Goal: Information Seeking & Learning: Check status

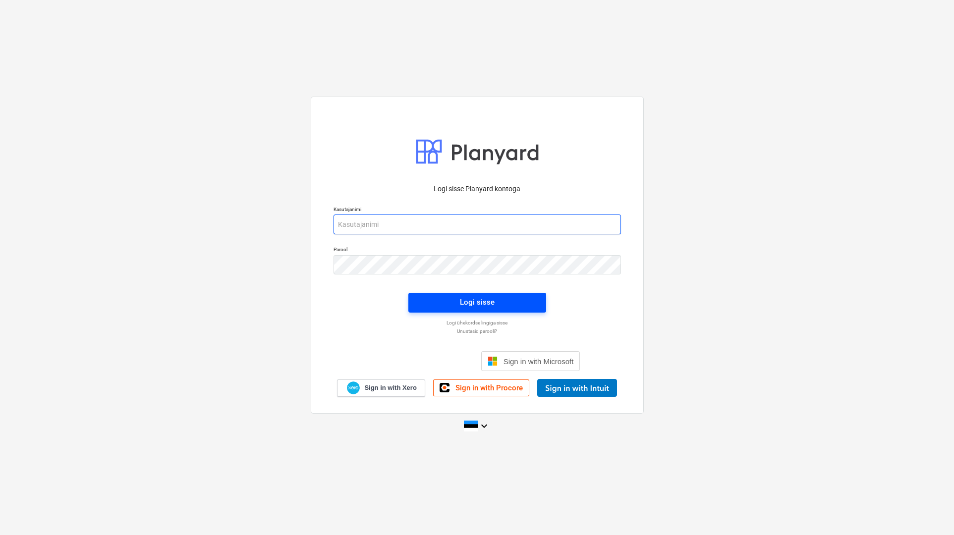
type input "[PERSON_NAME][EMAIL_ADDRESS][DOMAIN_NAME]"
click at [472, 298] on div "Logi sisse" at bounding box center [477, 302] width 35 height 13
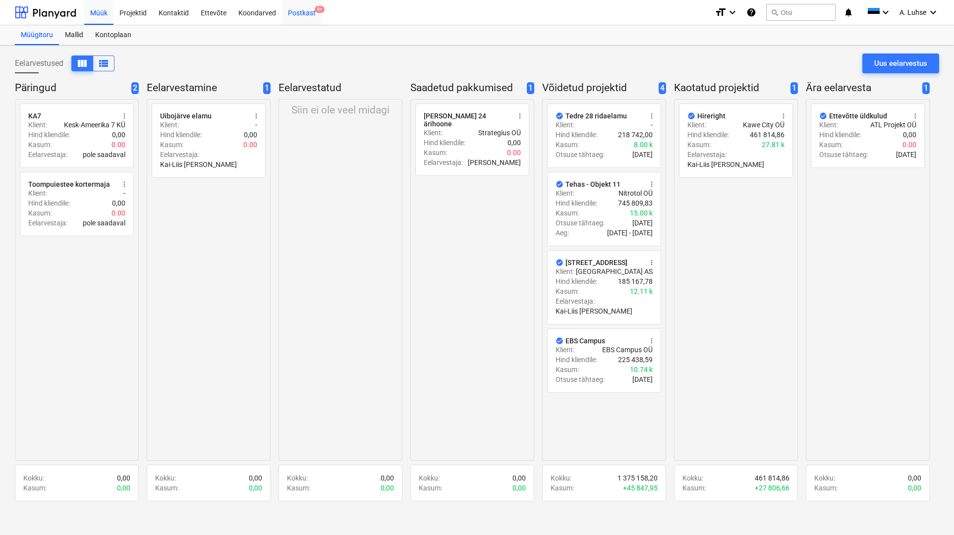
click at [291, 20] on div "Postkast 9+" at bounding box center [302, 12] width 40 height 25
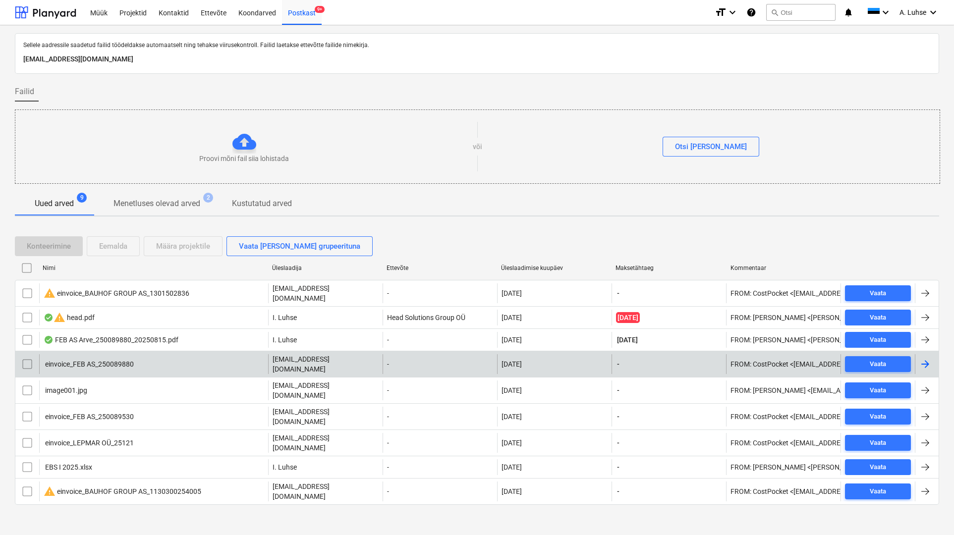
click at [237, 358] on div "einvoice_FEB AS_250089880" at bounding box center [153, 364] width 229 height 20
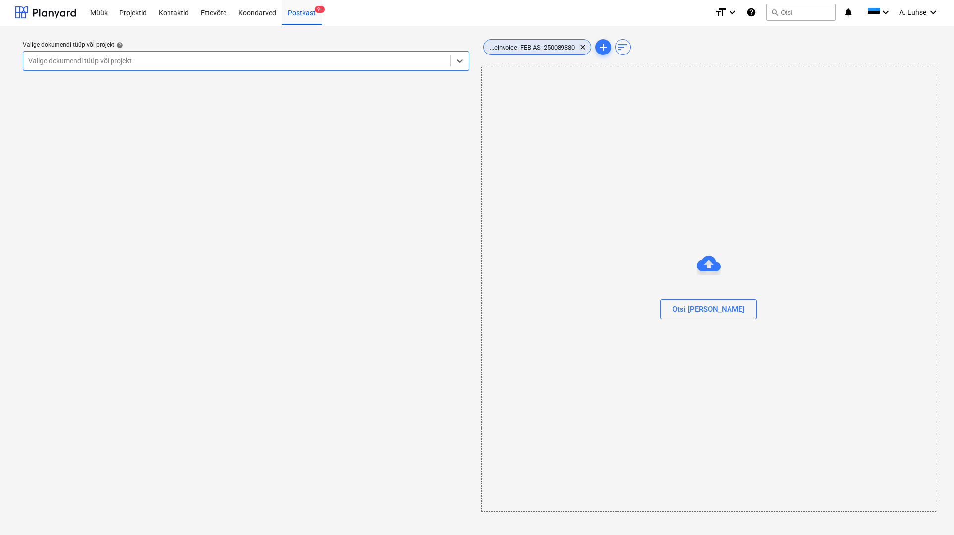
click at [545, 44] on span "...einvoice_FEB AS_250089880" at bounding box center [532, 47] width 97 height 7
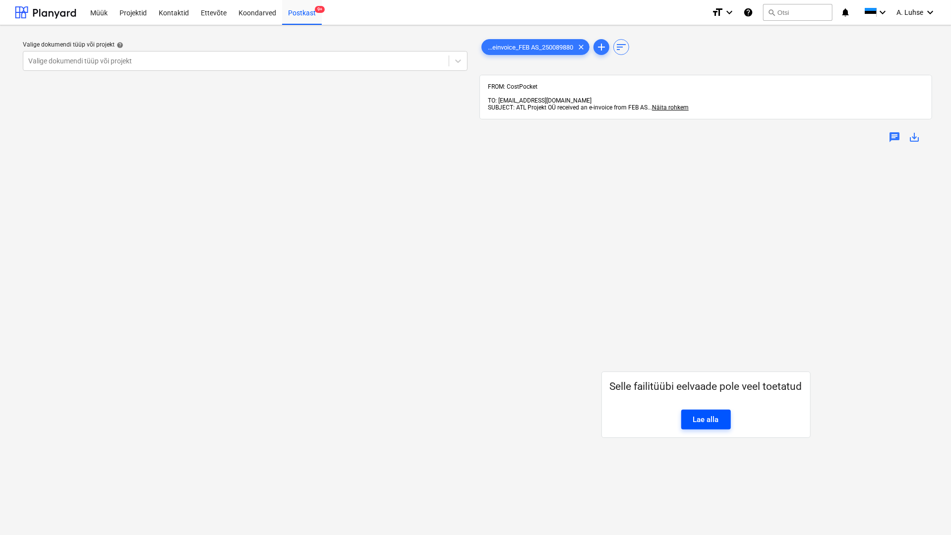
click at [704, 416] on div "Lae alla" at bounding box center [706, 419] width 26 height 13
drag, startPoint x: 120, startPoint y: 11, endPoint x: 166, endPoint y: 15, distance: 45.8
click at [120, 11] on div "Projektid" at bounding box center [133, 12] width 39 height 25
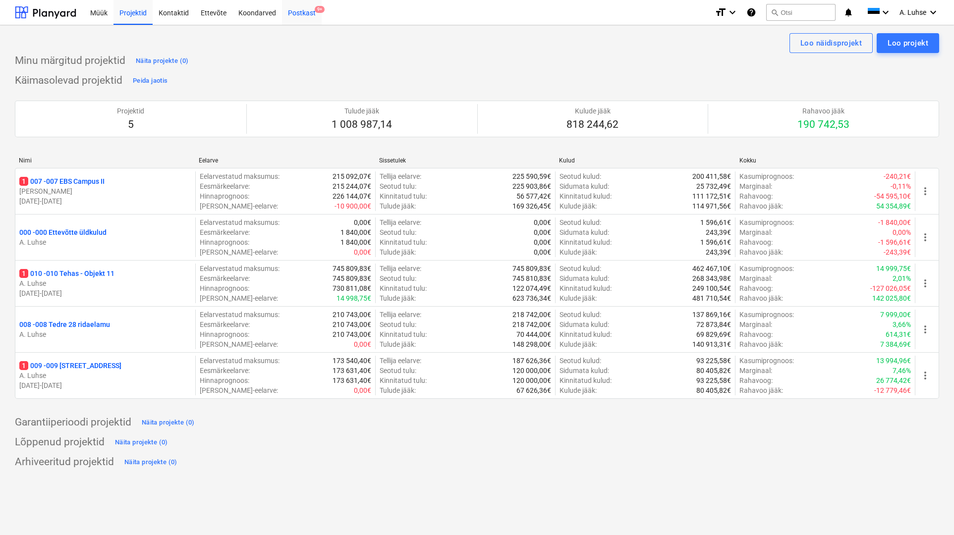
click at [305, 15] on div "Postkast 9+" at bounding box center [302, 12] width 40 height 25
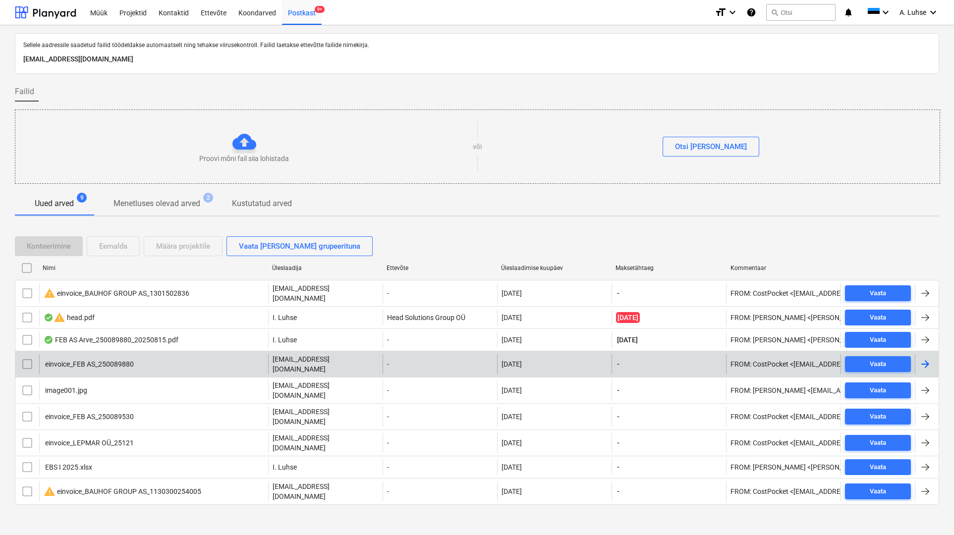
click at [134, 359] on div "einvoice_FEB AS_250089880" at bounding box center [153, 364] width 229 height 20
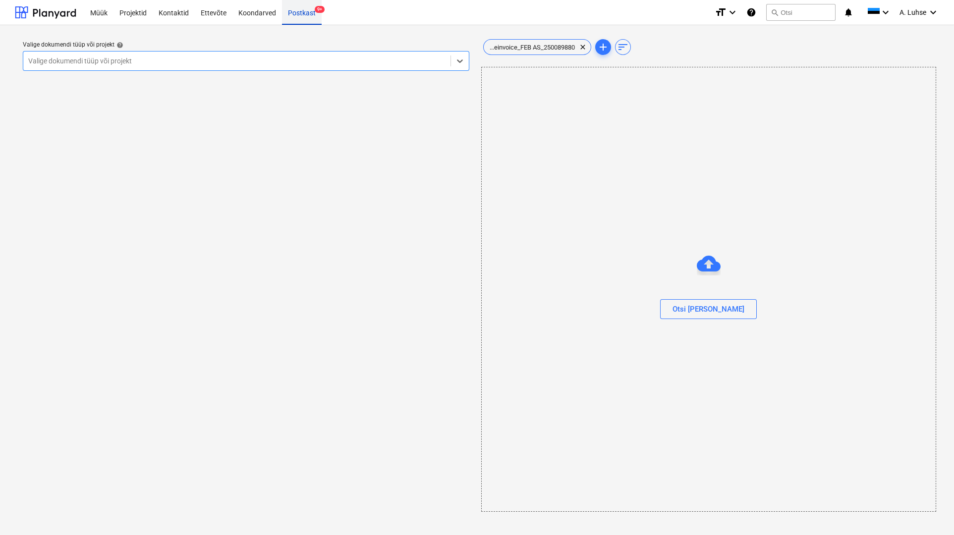
click at [299, 21] on div "Postkast 9+" at bounding box center [302, 12] width 40 height 25
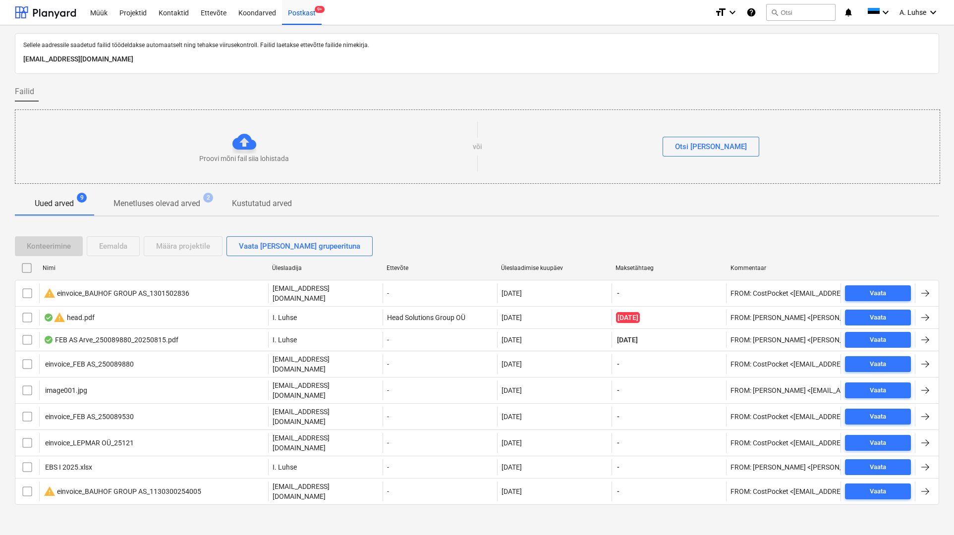
click at [508, 209] on div "Uued arved 9 Menetluses olevad arved 2 Kustutatud arved" at bounding box center [477, 204] width 924 height 24
click at [449, 203] on div "Uued arved 9 Menetluses olevad arved 2 Kustutatud arved" at bounding box center [477, 204] width 924 height 24
click at [253, 13] on div "Koondarved" at bounding box center [257, 12] width 50 height 25
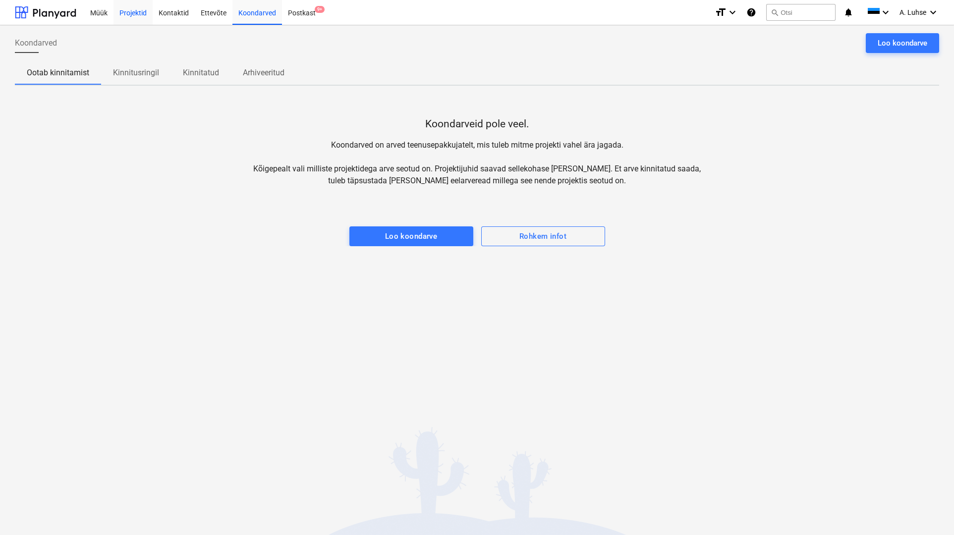
click at [126, 12] on div "Projektid" at bounding box center [133, 12] width 39 height 25
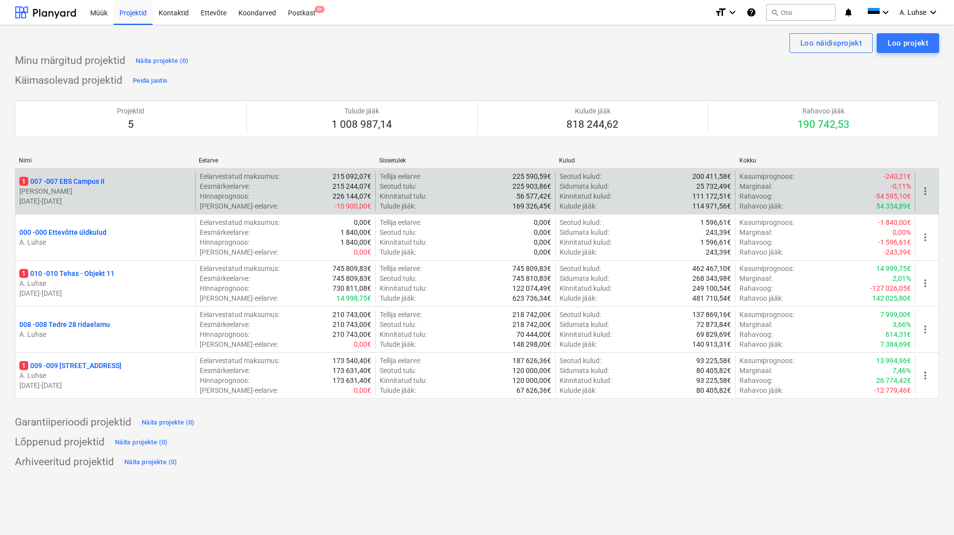
click at [99, 182] on p "1 007 - 007 EBS Campus II" at bounding box center [61, 181] width 85 height 10
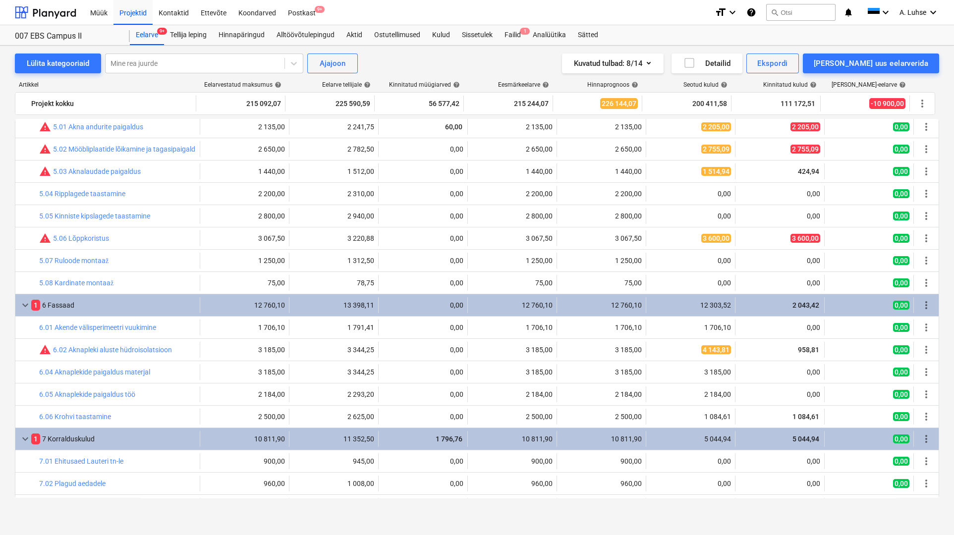
scroll to position [1115, 0]
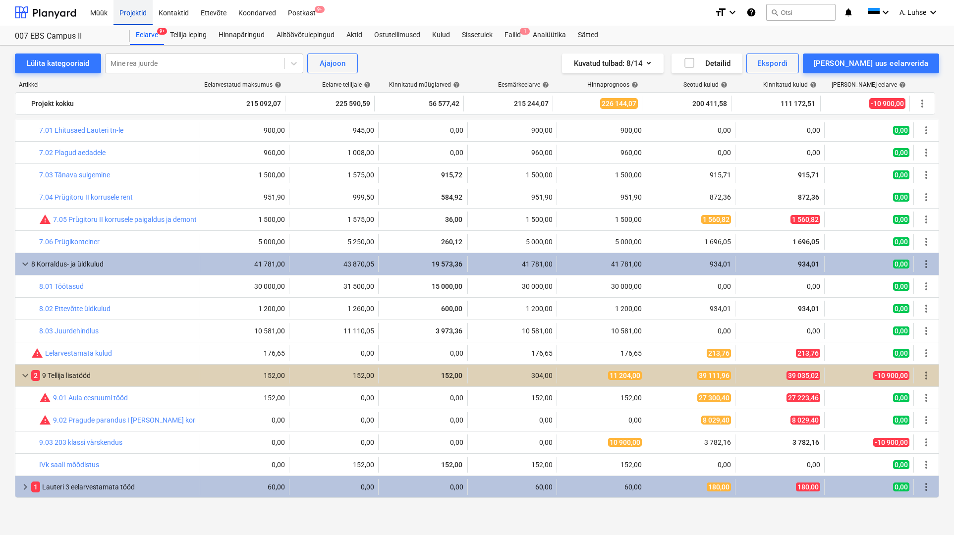
click at [136, 20] on div "Projektid" at bounding box center [133, 12] width 39 height 25
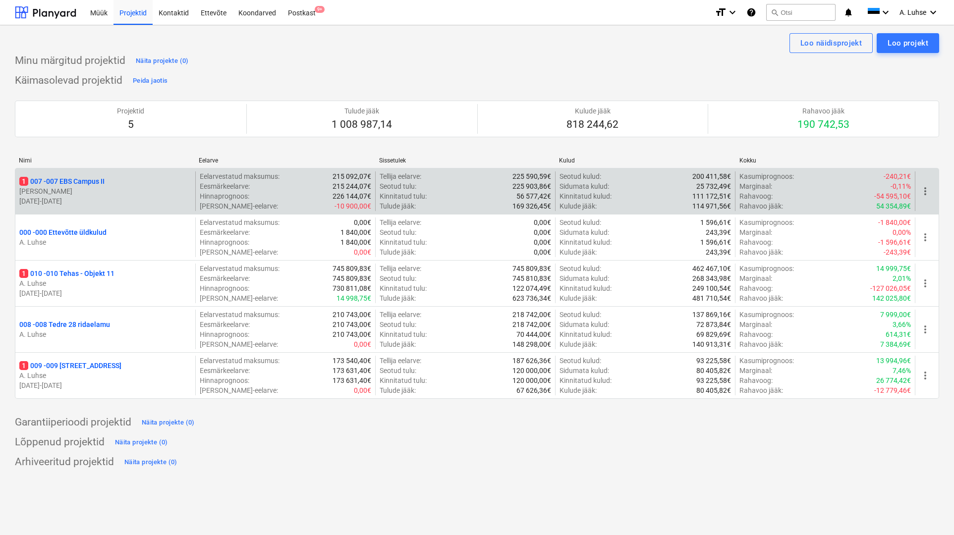
click at [83, 181] on p "1 007 - 007 EBS Campus II" at bounding box center [61, 181] width 85 height 10
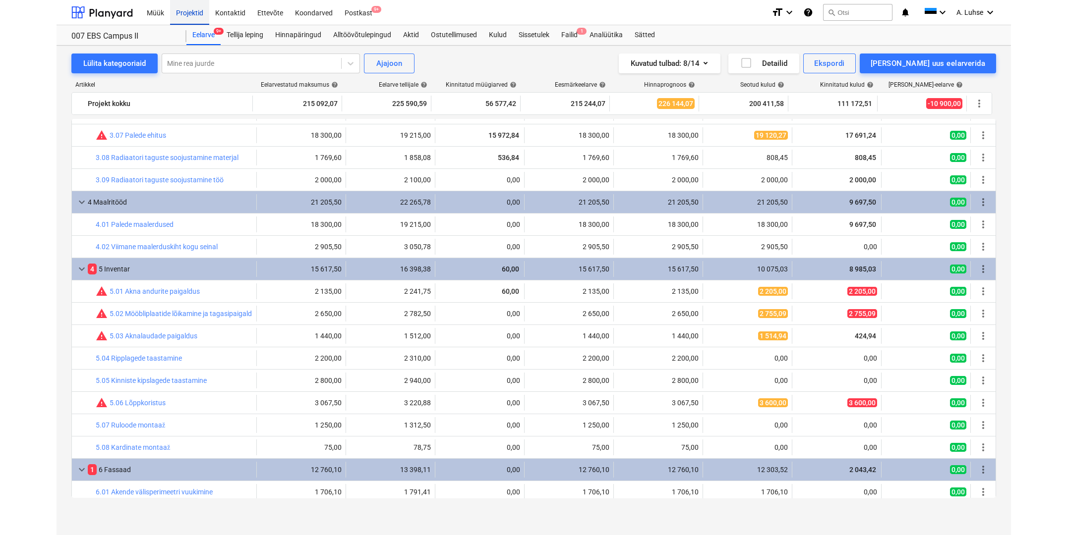
scroll to position [929, 0]
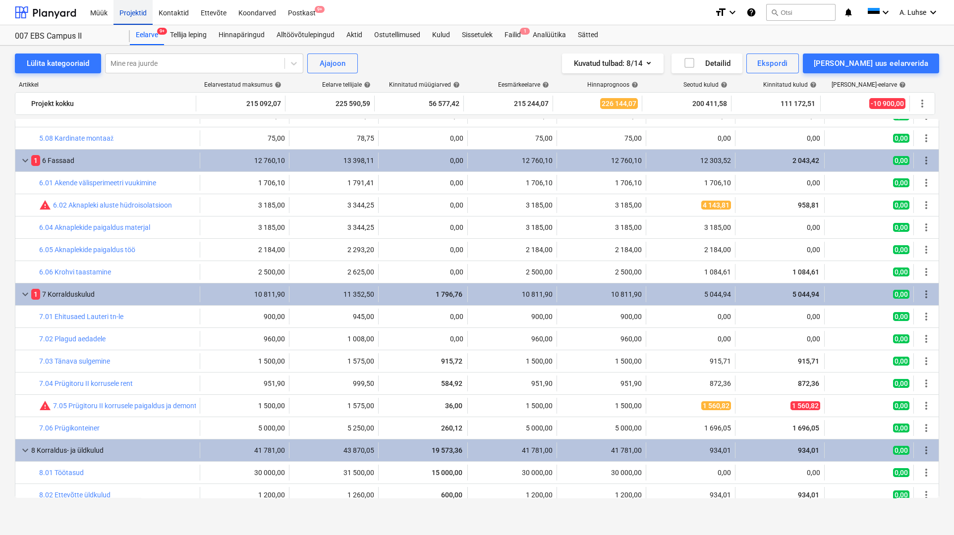
click at [142, 16] on div "Projektid" at bounding box center [133, 12] width 39 height 25
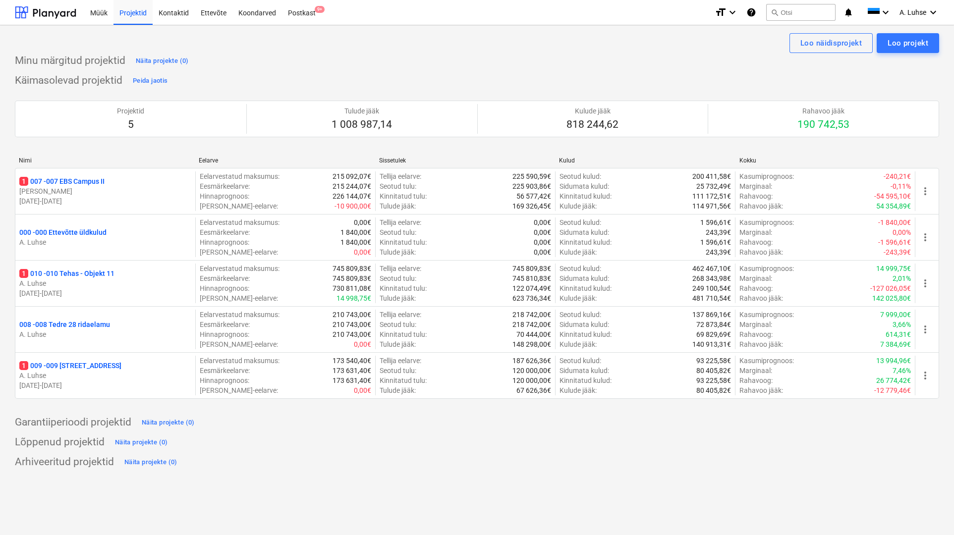
click at [359, 63] on div "Minu märgitud projektid Näita projekte (0)" at bounding box center [477, 61] width 924 height 16
click at [17, 162] on div "Nimi" at bounding box center [105, 160] width 180 height 7
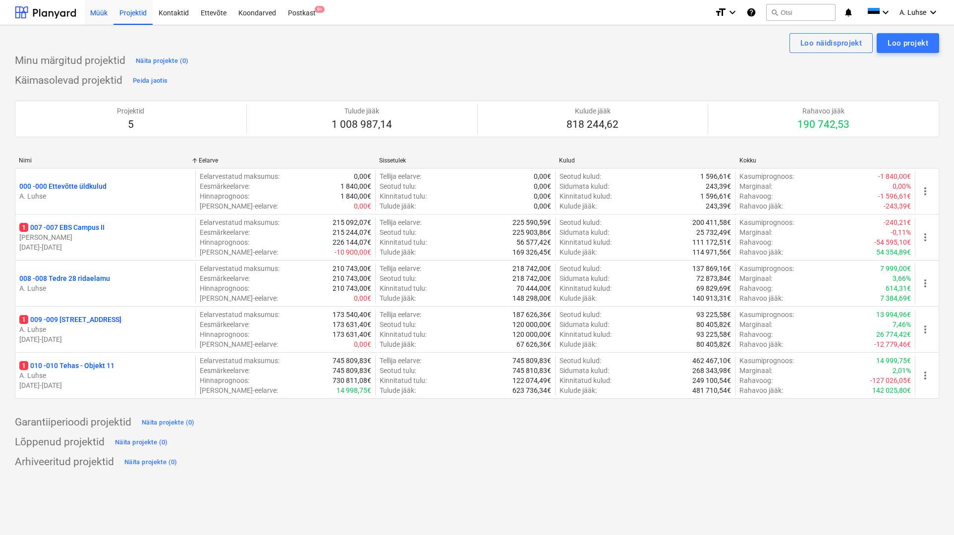
click at [108, 18] on div "Müük" at bounding box center [98, 12] width 29 height 25
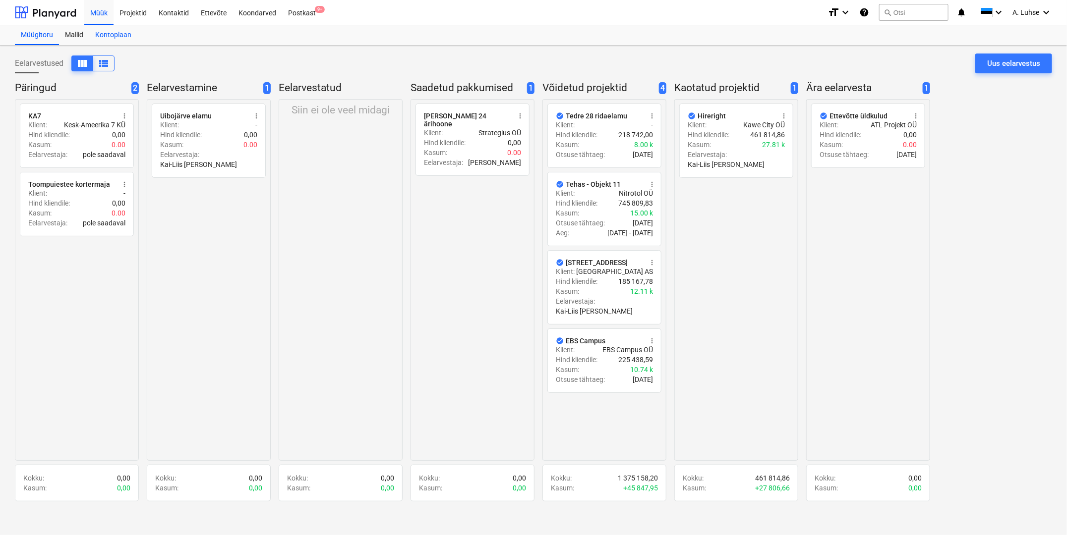
click at [124, 25] on div "Kontoplaan" at bounding box center [113, 35] width 48 height 20
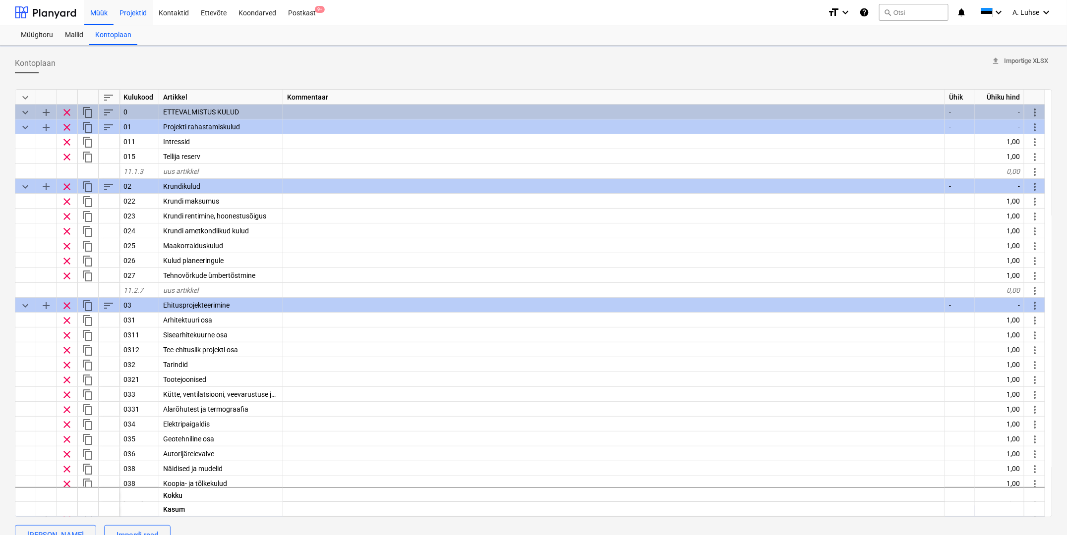
type textarea "x"
click at [139, 17] on div "Projektid" at bounding box center [133, 12] width 39 height 25
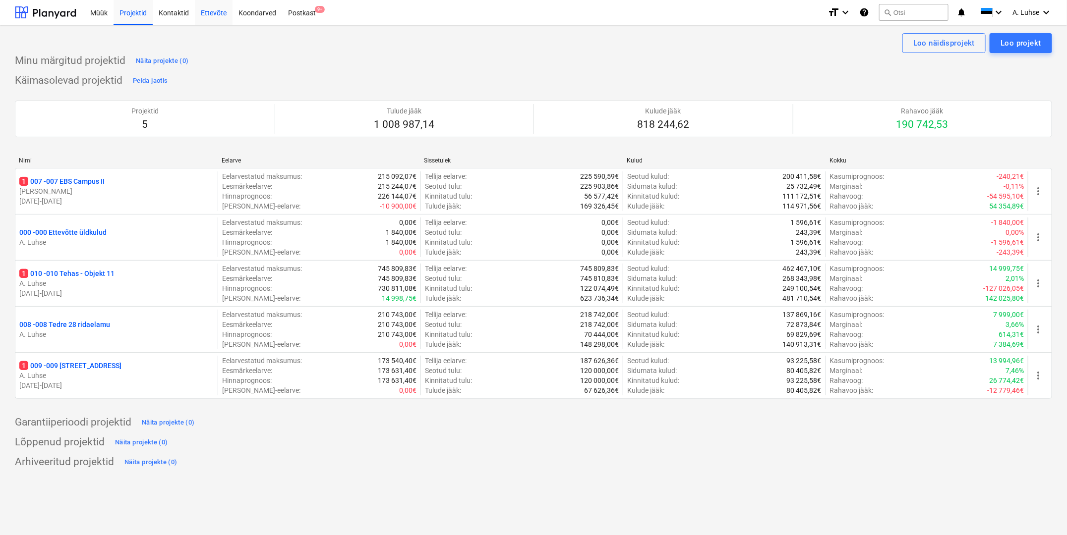
click at [203, 5] on div "Ettevõte" at bounding box center [214, 12] width 38 height 25
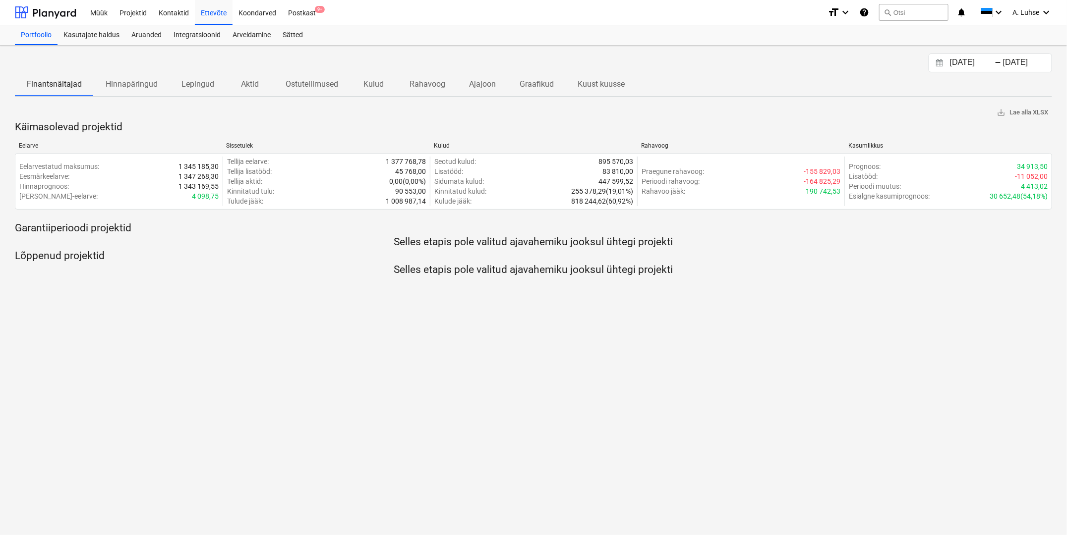
click at [177, 57] on div "[DATE] Press the down arrow key to interact with the calendar and select a date…" at bounding box center [533, 63] width 1037 height 19
click at [540, 335] on div "[DATE] Press the down arrow key to interact with the calendar and select a date…" at bounding box center [533, 291] width 1067 height 490
click at [121, 18] on div "Projektid" at bounding box center [133, 12] width 39 height 25
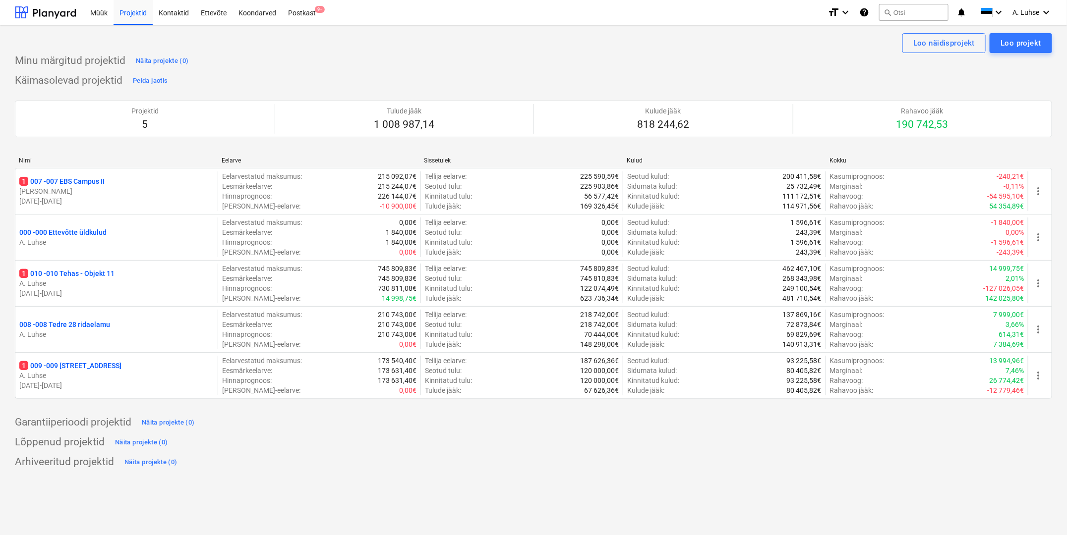
click at [654, 440] on div "Lõppenud projektid Näita projekte (0)" at bounding box center [533, 443] width 1037 height 16
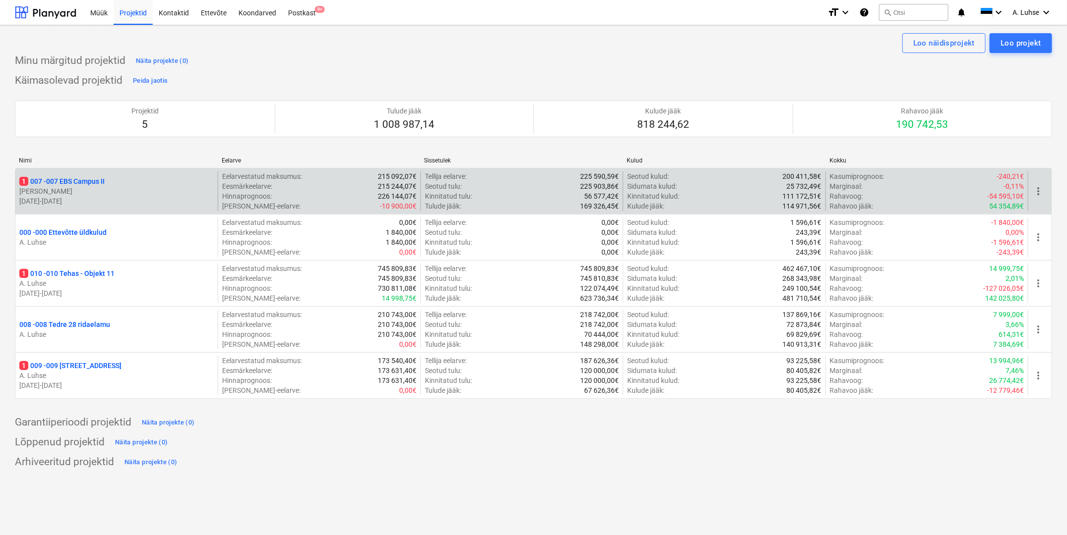
click at [95, 187] on p "[PERSON_NAME]" at bounding box center [116, 191] width 194 height 10
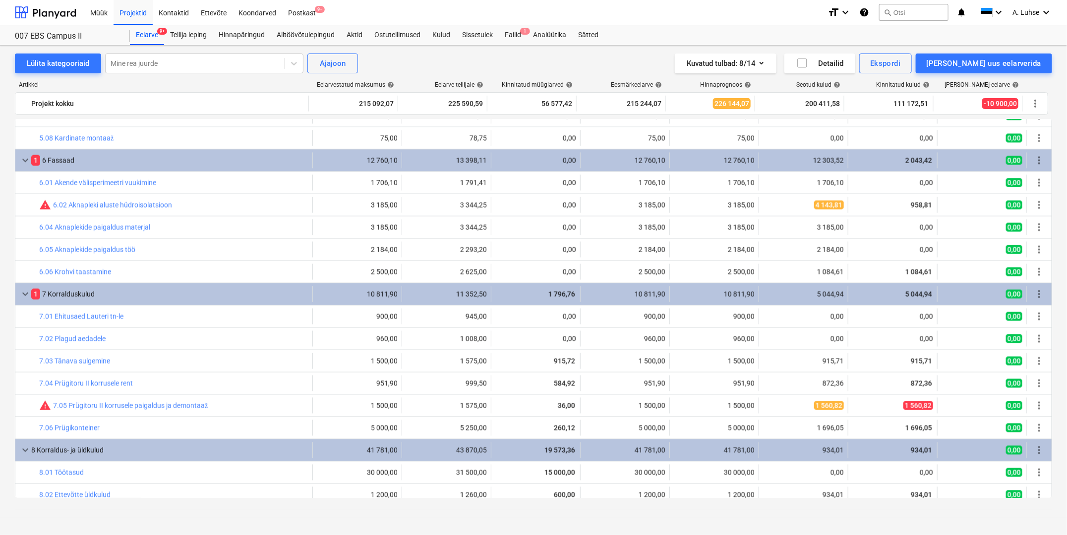
scroll to position [1115, 0]
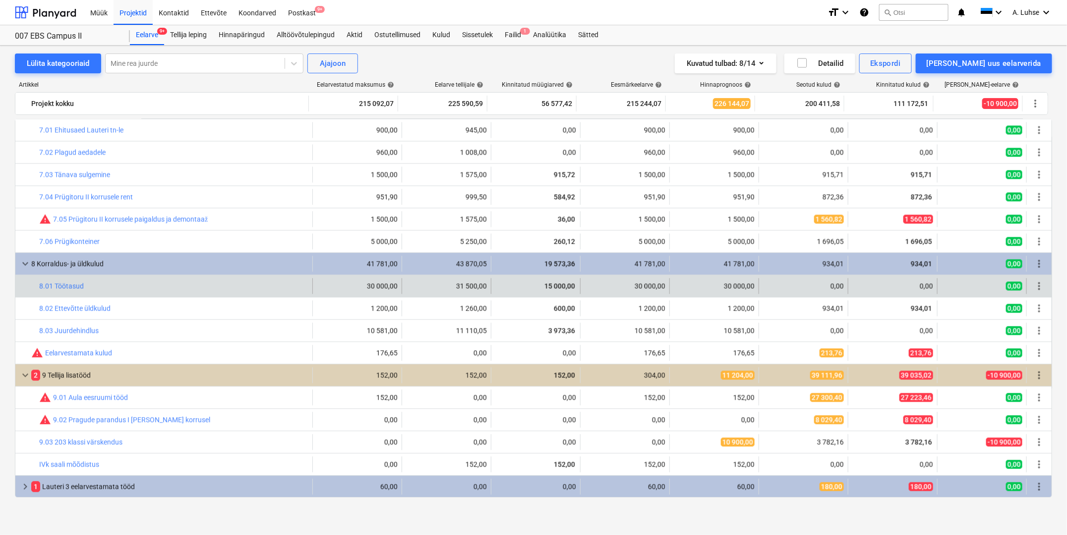
click at [814, 290] on div "0,00" at bounding box center [803, 287] width 81 height 16
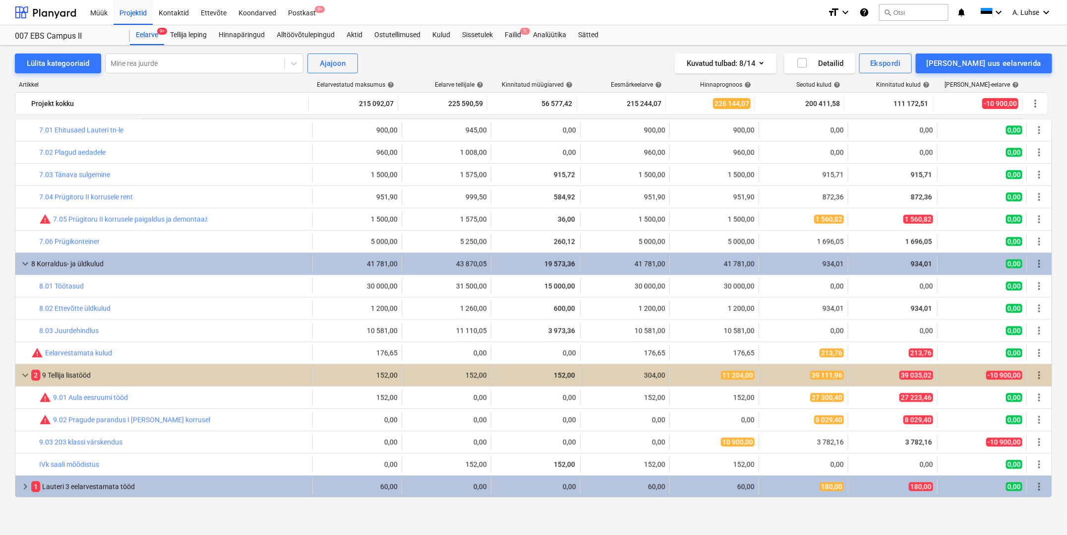
click at [483, 17] on div "Müük Projektid Kontaktid Ettevõte Koondarved Postkast 9+" at bounding box center [451, 12] width 735 height 25
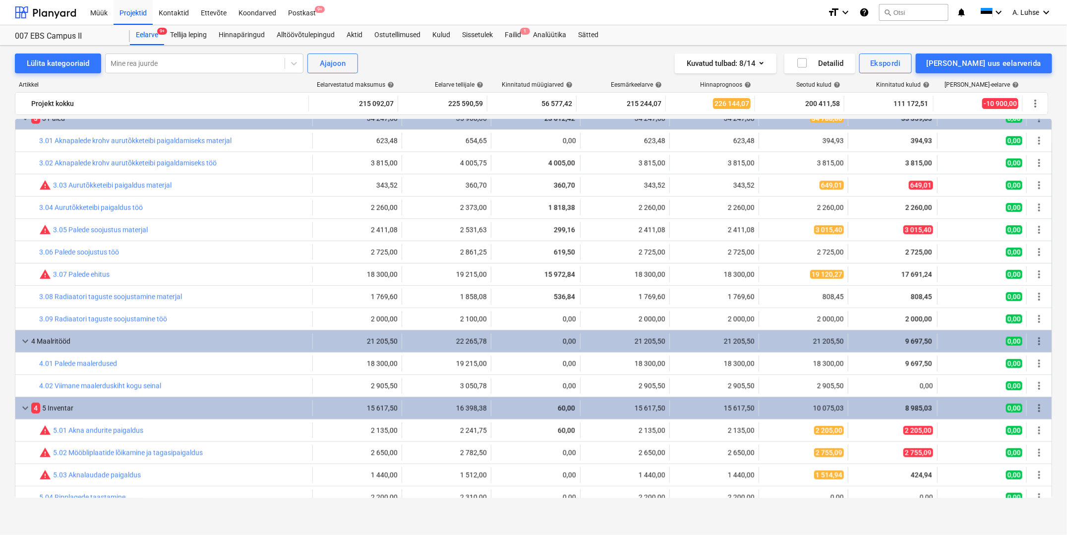
scroll to position [61, 0]
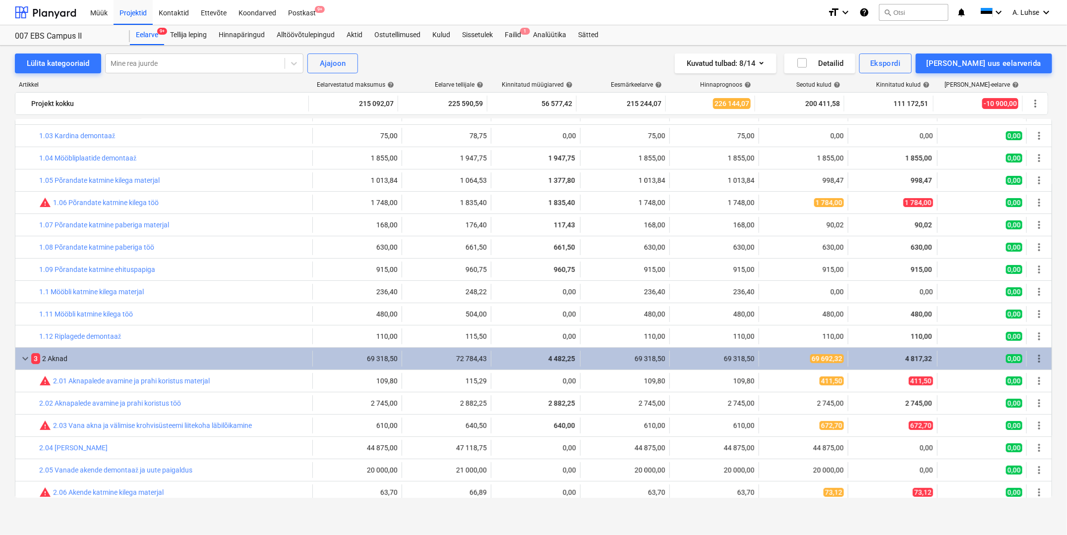
click at [423, 67] on div "Lülita kategooriaid Mine rea juurde Ajajoon Kuvatud tulbad : 8/14 Detailid Eksp…" at bounding box center [533, 64] width 1037 height 20
click at [211, 14] on div "Ettevõte" at bounding box center [214, 12] width 38 height 25
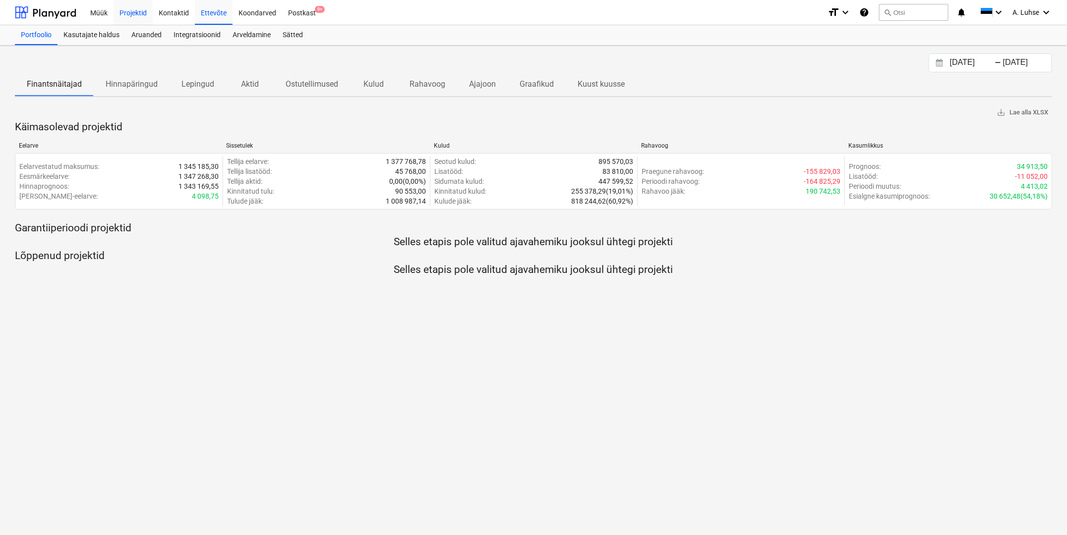
click at [123, 14] on div "Projektid" at bounding box center [133, 12] width 39 height 25
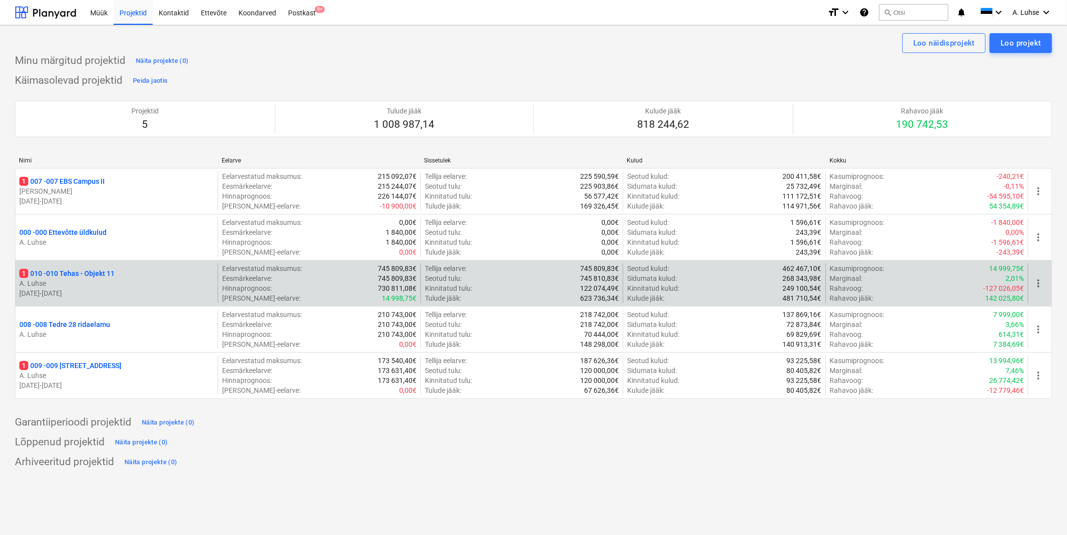
click at [141, 275] on div "1 010 - 010 Tehas - Objekt 11" at bounding box center [116, 274] width 194 height 10
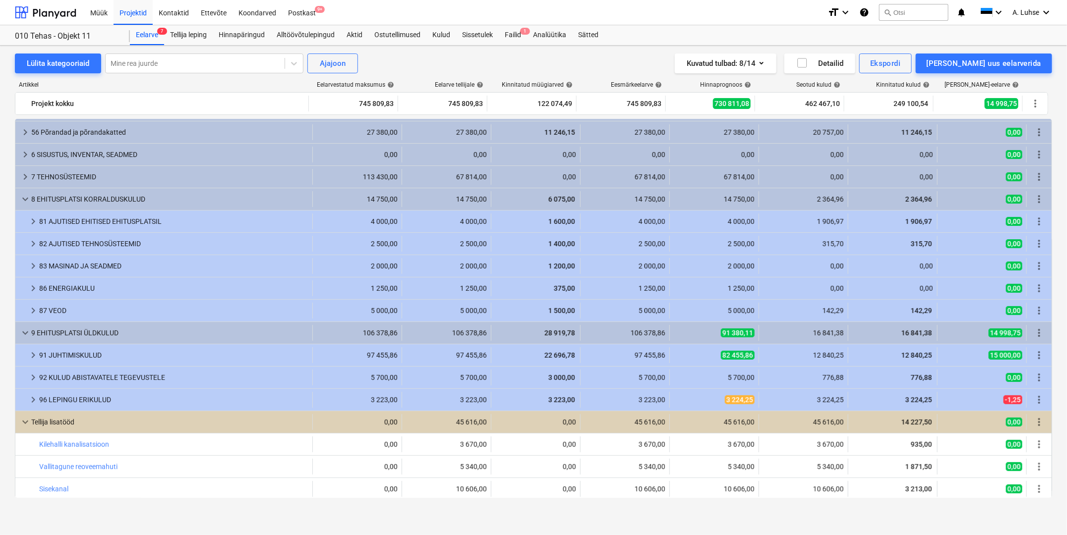
scroll to position [156, 0]
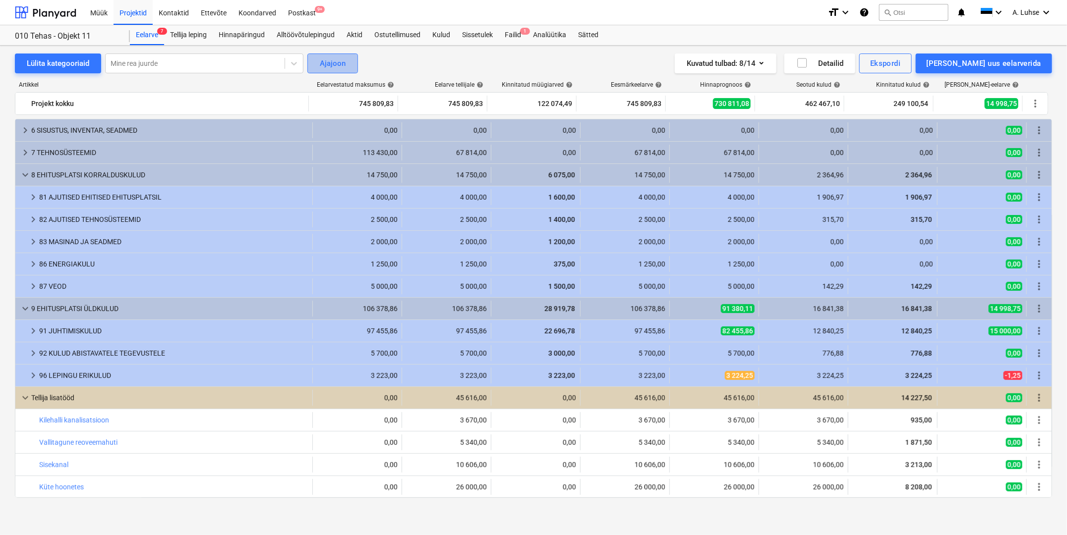
click at [340, 64] on div "Ajajoon" at bounding box center [333, 63] width 26 height 13
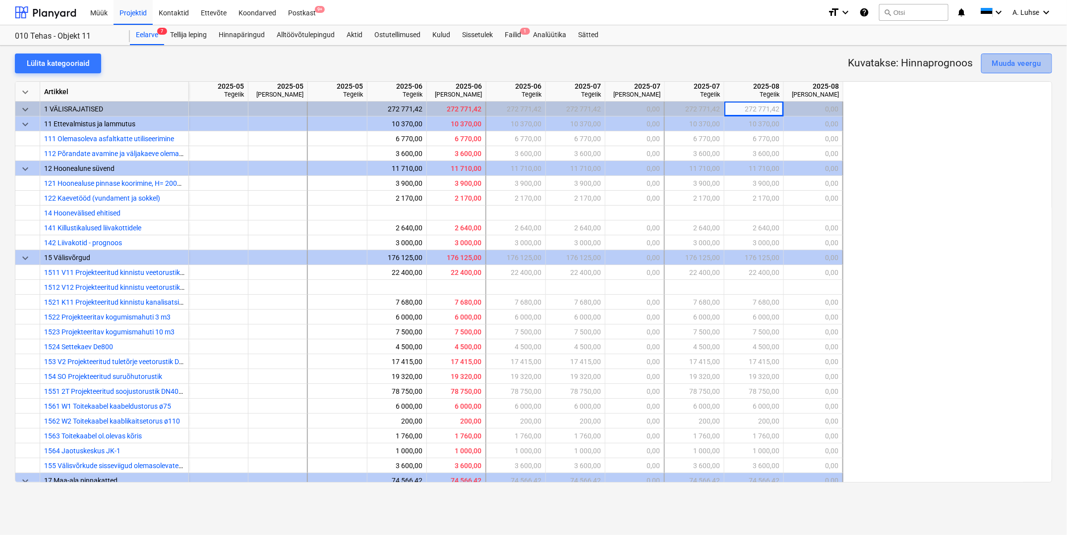
click at [954, 66] on div "Muuda veergu" at bounding box center [1016, 63] width 49 height 13
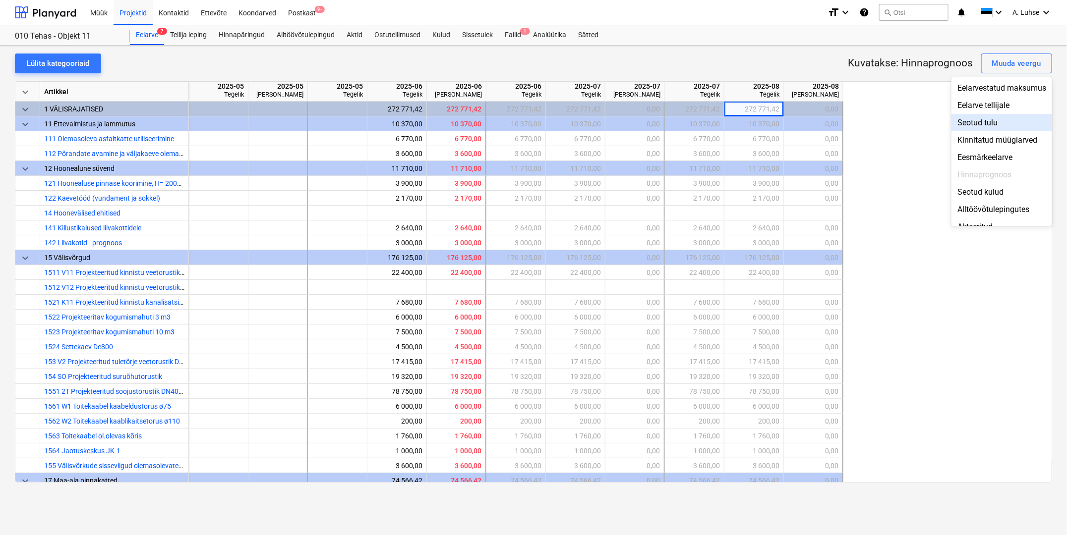
click at [954, 122] on div "Seotud tulu" at bounding box center [1001, 122] width 101 height 17
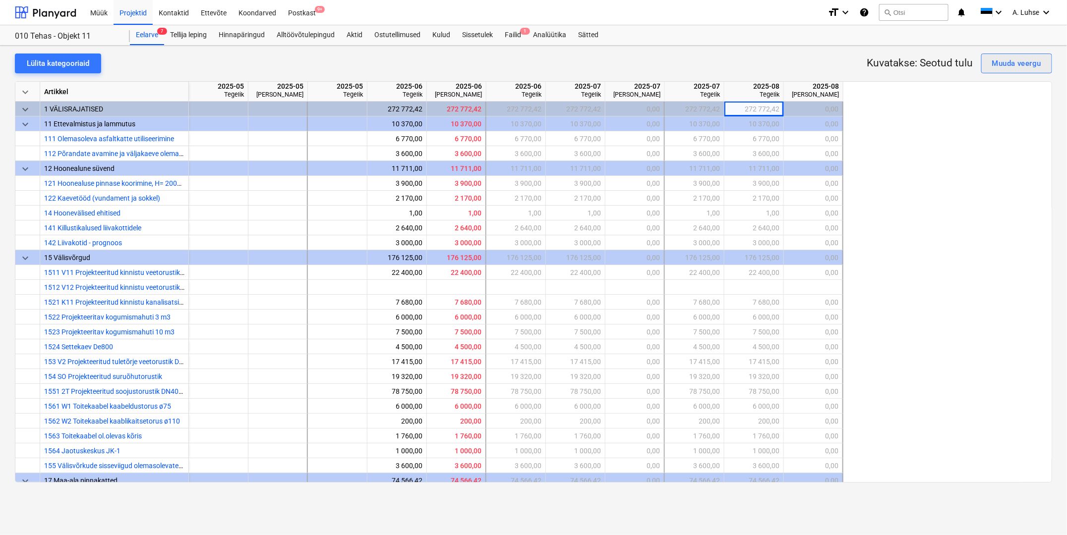
click at [954, 66] on div "Muuda veergu" at bounding box center [1016, 63] width 49 height 13
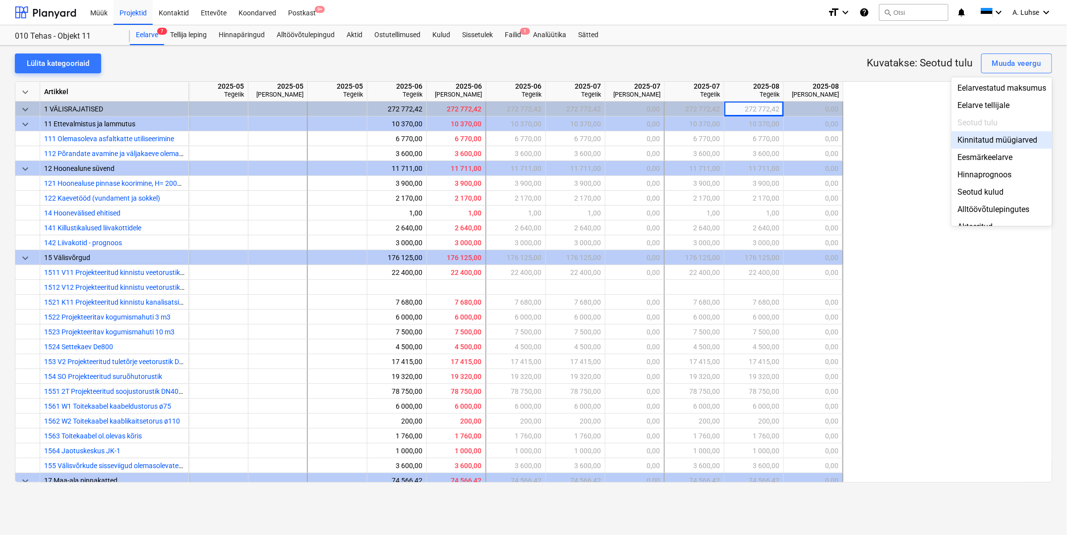
click at [954, 143] on div "Kinnitatud müügiarved" at bounding box center [1001, 139] width 101 height 17
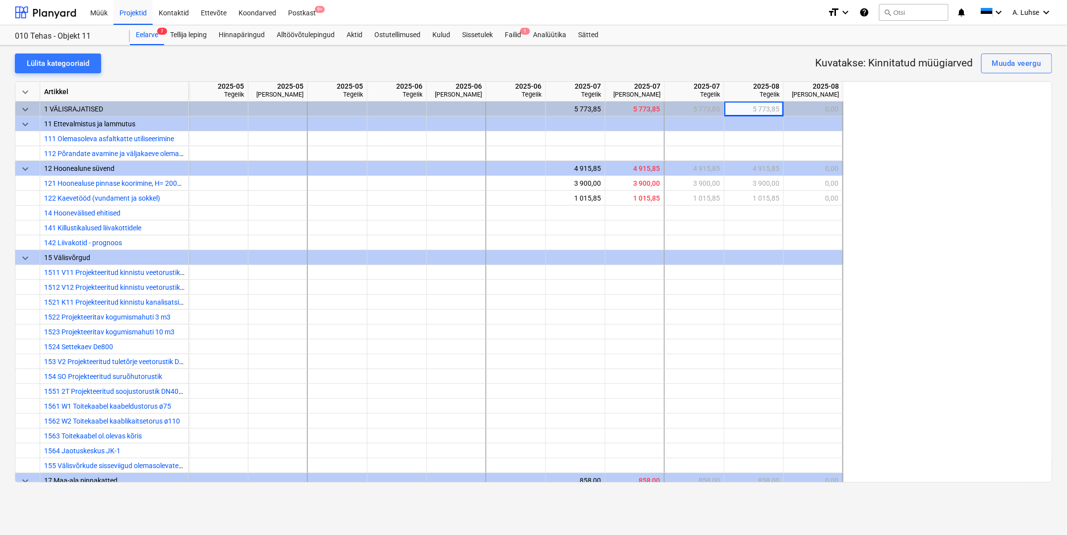
click at [875, 290] on div "keyboard_arrow_down Artikkel 2025-05 [GEOGRAPHIC_DATA] 2025-05 [PERSON_NAME] 20…" at bounding box center [533, 282] width 1037 height 402
click at [134, 17] on div "Projektid" at bounding box center [133, 12] width 39 height 25
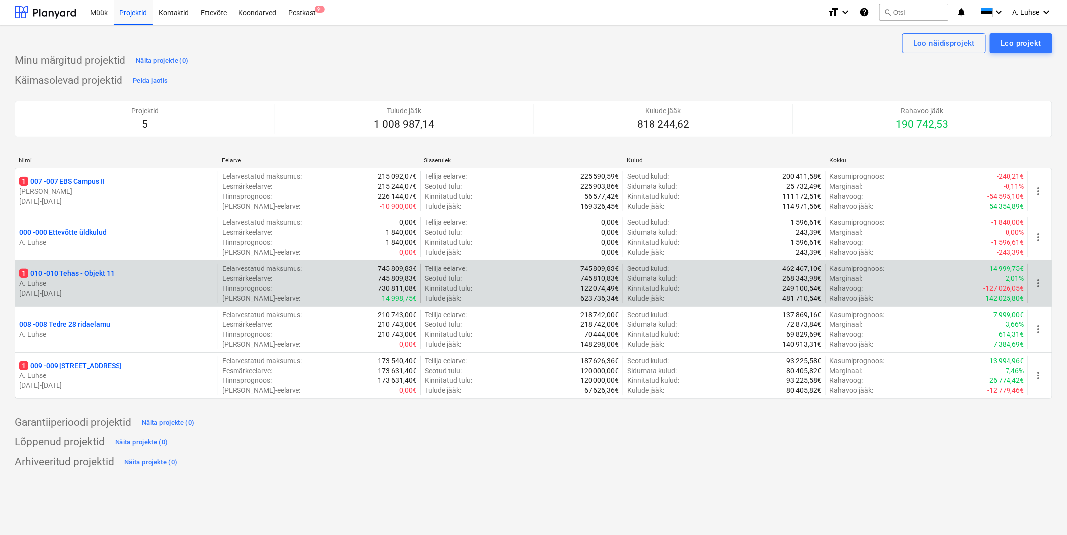
click at [82, 278] on p "1 010 - 010 Tehas - Objekt 11" at bounding box center [66, 274] width 95 height 10
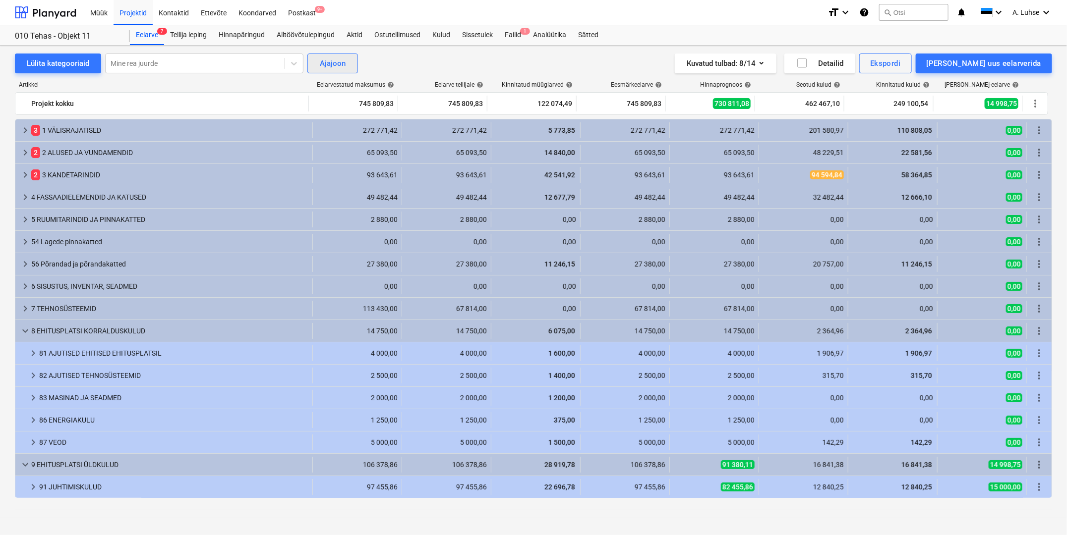
scroll to position [156, 0]
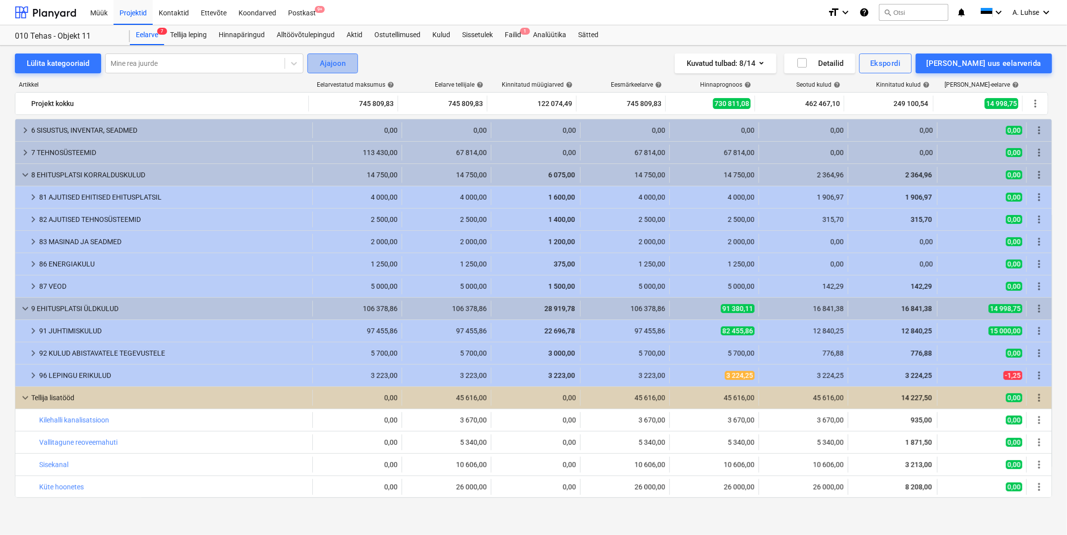
click at [334, 69] on div "Ajajoon" at bounding box center [333, 63] width 26 height 13
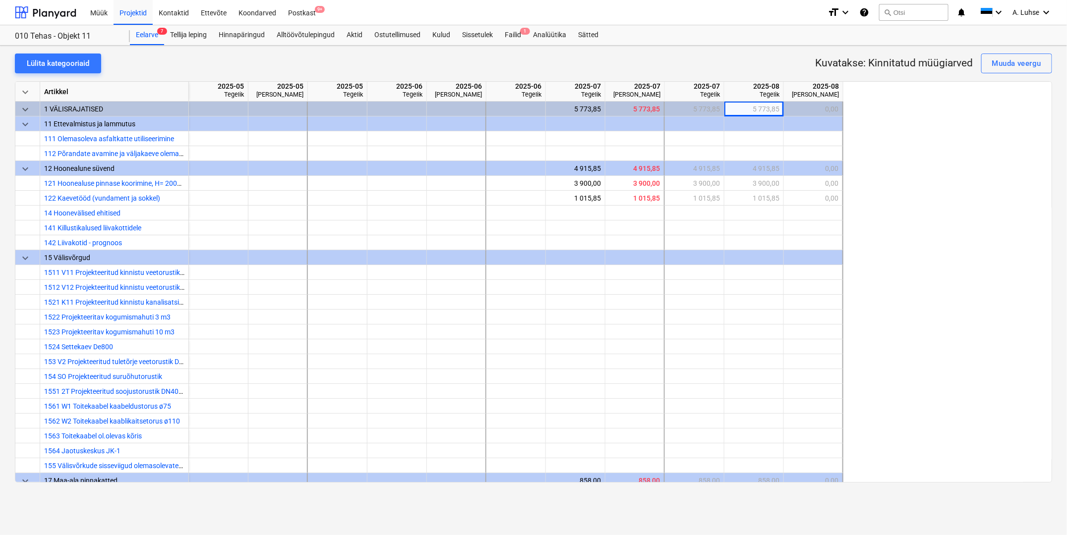
click at [907, 208] on div "keyboard_arrow_down Artikkel 2025-05 [GEOGRAPHIC_DATA] 2025-05 [PERSON_NAME] 20…" at bounding box center [533, 282] width 1037 height 402
click at [131, 21] on div "Projektid" at bounding box center [133, 12] width 39 height 25
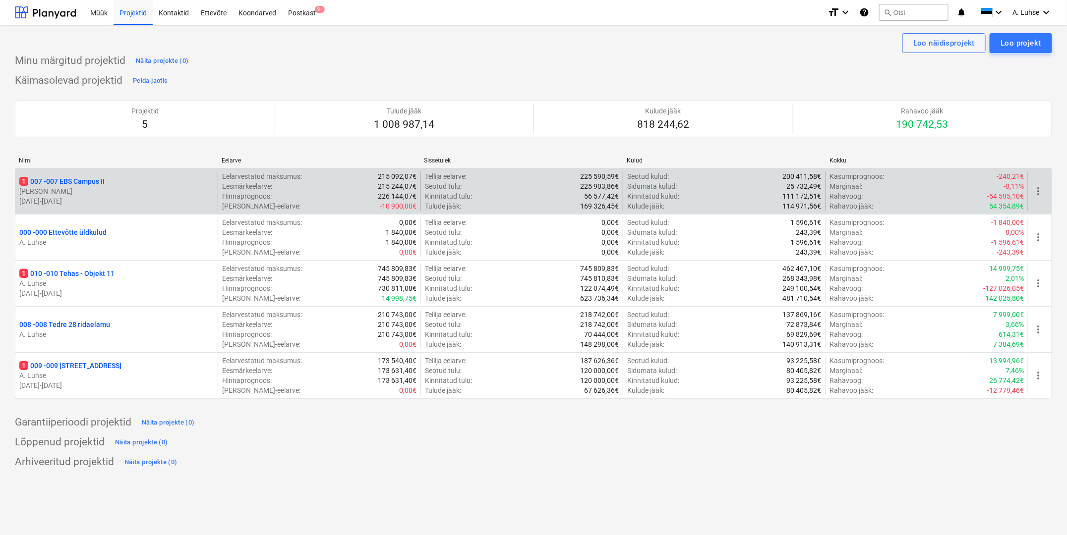
click at [85, 174] on div "1 007 - 007 EBS Campus II [PERSON_NAME] [DATE] - [DATE]" at bounding box center [116, 192] width 202 height 40
click at [100, 181] on p "1 007 - 007 EBS Campus II" at bounding box center [61, 181] width 85 height 10
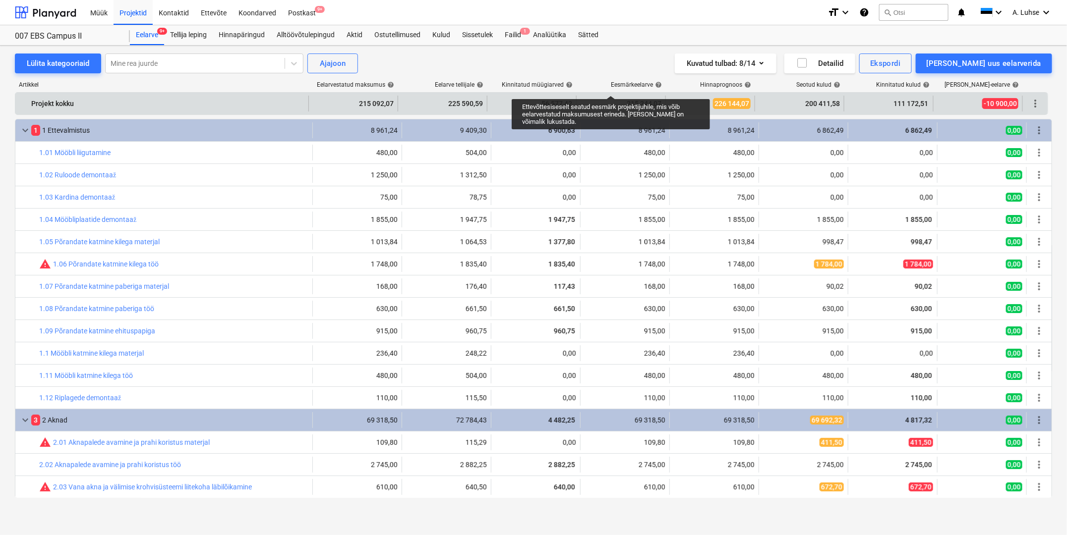
scroll to position [61, 0]
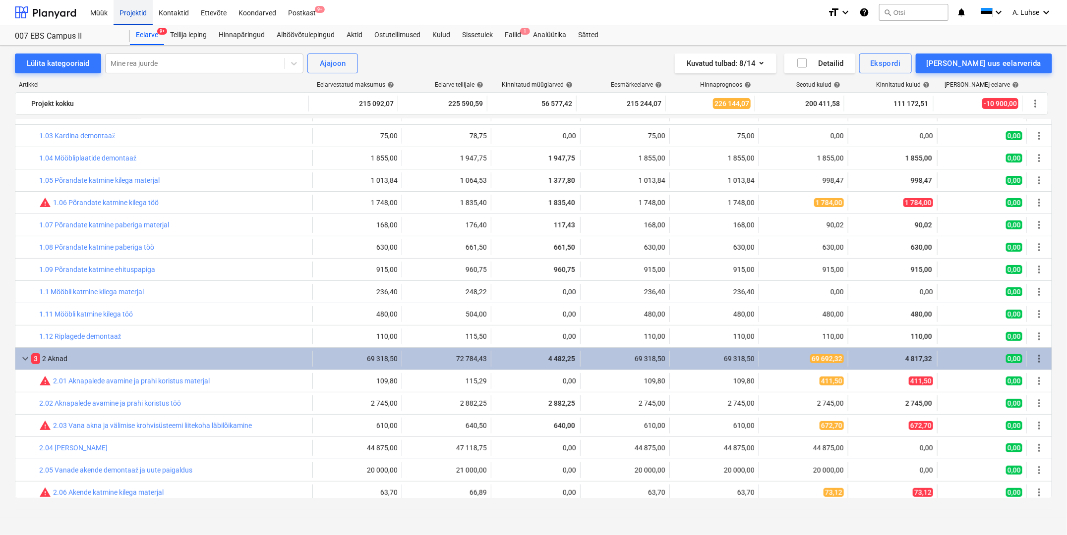
click at [139, 8] on div "Projektid" at bounding box center [133, 12] width 39 height 25
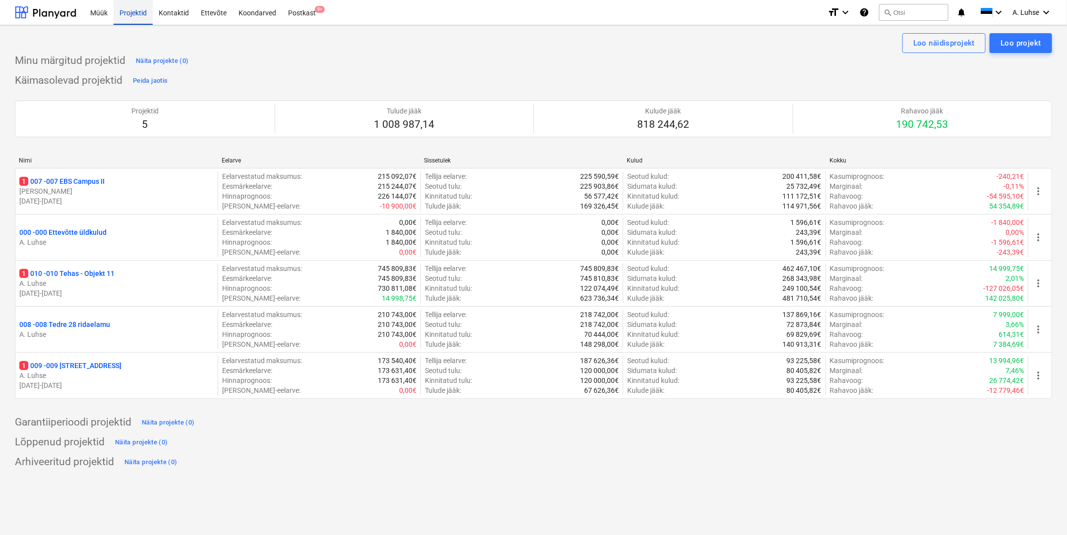
click at [139, 9] on div "Projektid" at bounding box center [133, 12] width 39 height 25
click at [278, 50] on div "Loo näidisprojekt Loo projekt" at bounding box center [533, 43] width 1037 height 20
click at [131, 19] on div "Projektid" at bounding box center [133, 12] width 39 height 25
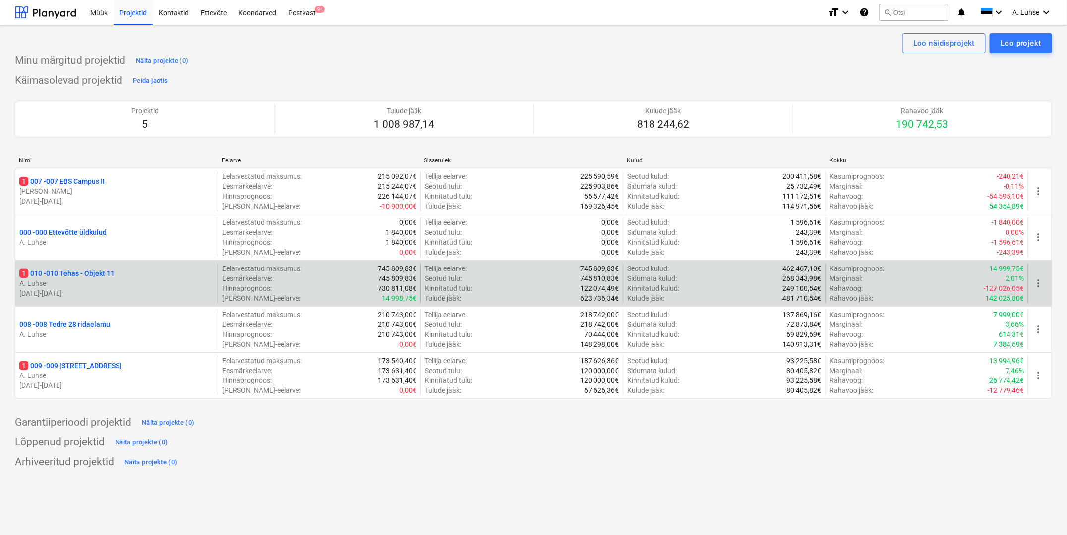
click at [109, 274] on p "1 010 - 010 Tehas - Objekt 11" at bounding box center [66, 274] width 95 height 10
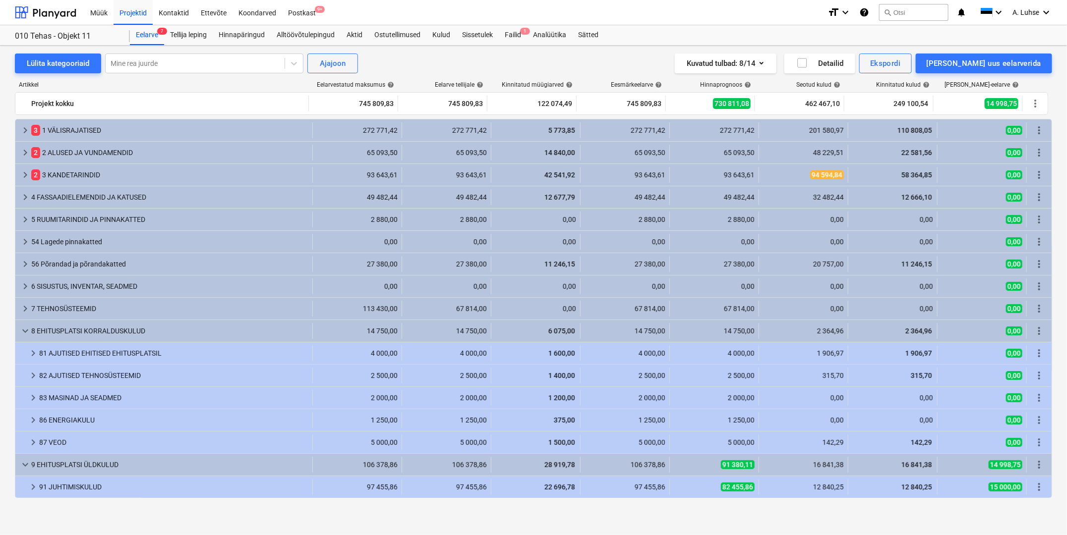
scroll to position [156, 0]
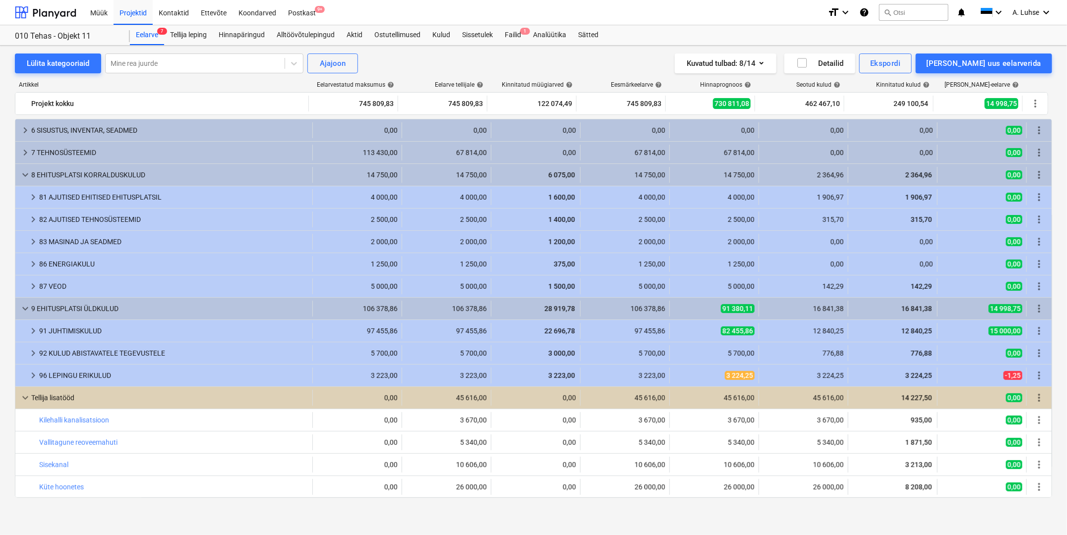
click at [459, 69] on div "Lülita kategooriaid Mine rea juurde Ajajoon Kuvatud tulbad : 8/14 Detailid Eksp…" at bounding box center [533, 64] width 1037 height 20
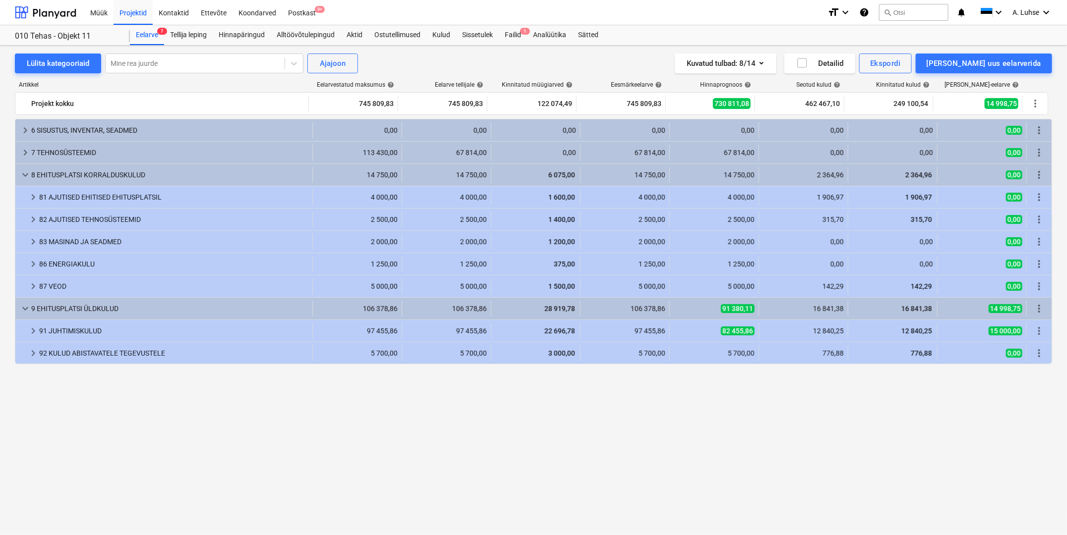
scroll to position [0, 0]
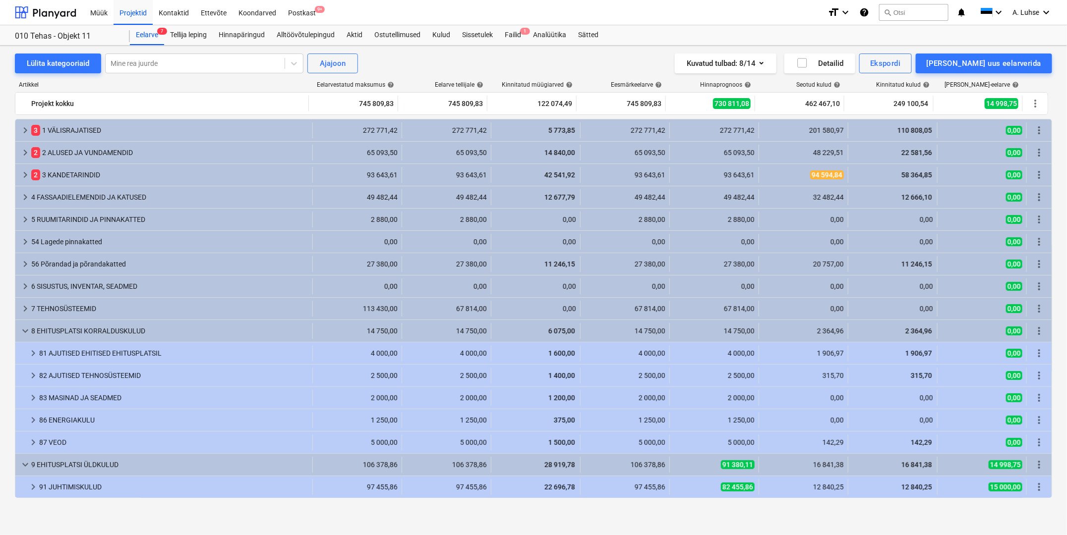
click at [463, 64] on div "Lülita kategooriaid Mine rea juurde Ajajoon Kuvatud tulbad : 8/14 Detailid Eksp…" at bounding box center [533, 64] width 1037 height 20
click at [138, 16] on div "Projektid" at bounding box center [133, 12] width 39 height 25
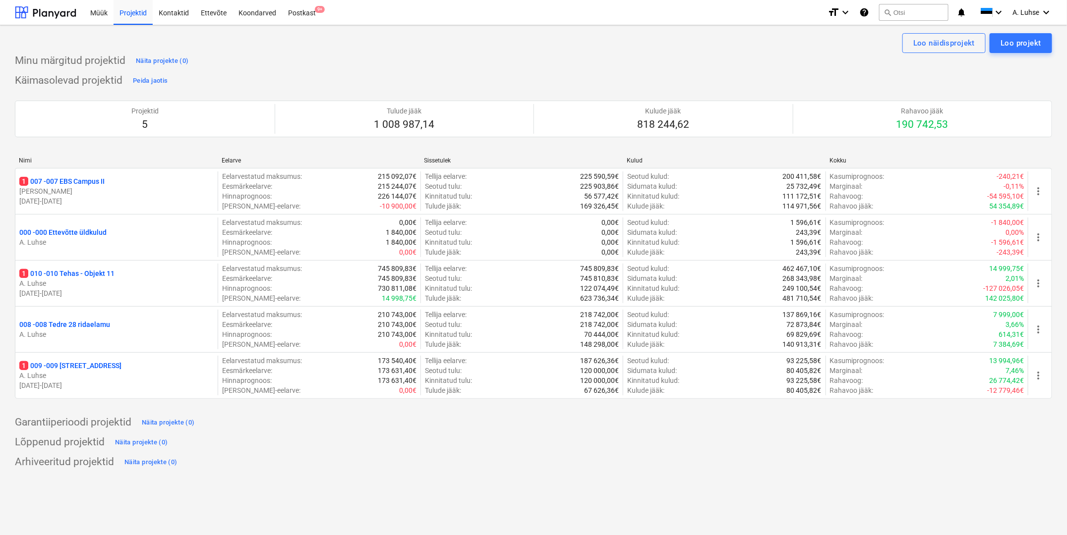
click at [27, 157] on div "Nimi" at bounding box center [116, 160] width 195 height 7
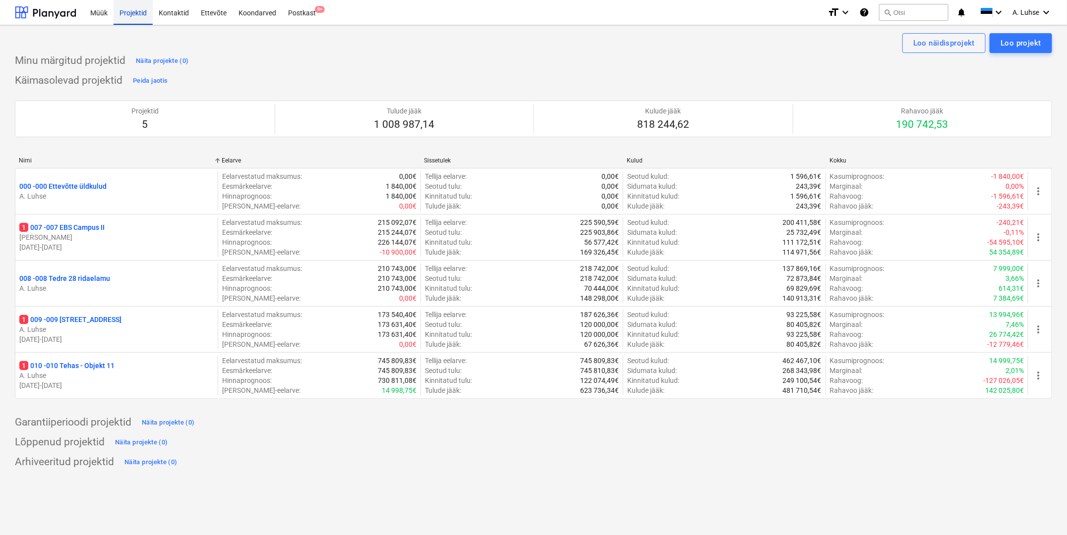
click at [132, 13] on div "Projektid" at bounding box center [133, 12] width 39 height 25
click at [299, 65] on div "Minu märgitud projektid Näita projekte (0)" at bounding box center [533, 61] width 1037 height 16
click at [126, 19] on div "Projektid" at bounding box center [133, 12] width 39 height 25
click at [171, 15] on div "Kontaktid" at bounding box center [174, 12] width 42 height 25
click at [134, 10] on div "Projektid" at bounding box center [133, 12] width 39 height 25
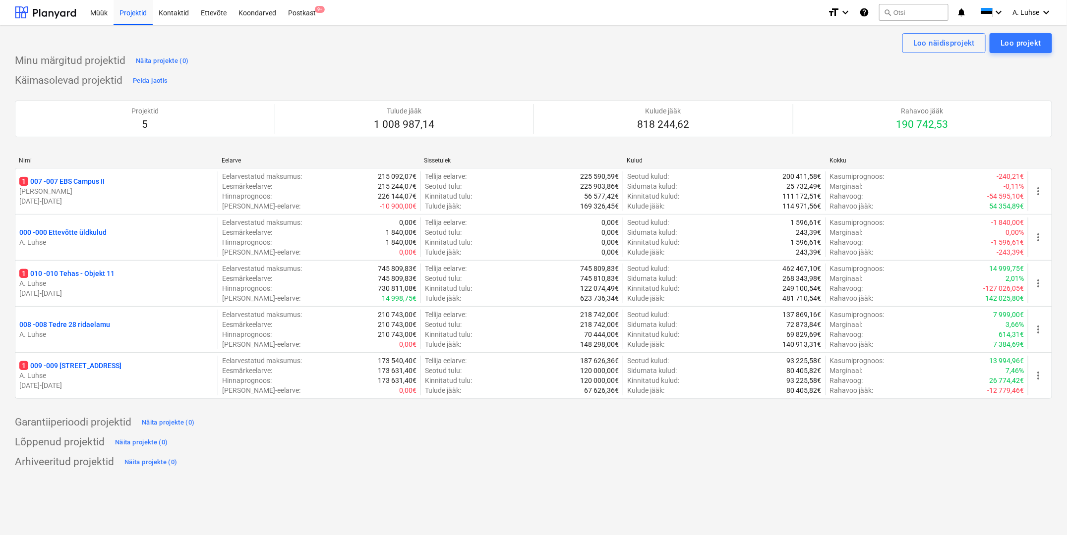
click at [429, 70] on div "Minu märgitud projektid Näita projekte (0) Käimasolevad projektid Peida jaotis …" at bounding box center [533, 261] width 1037 height 417
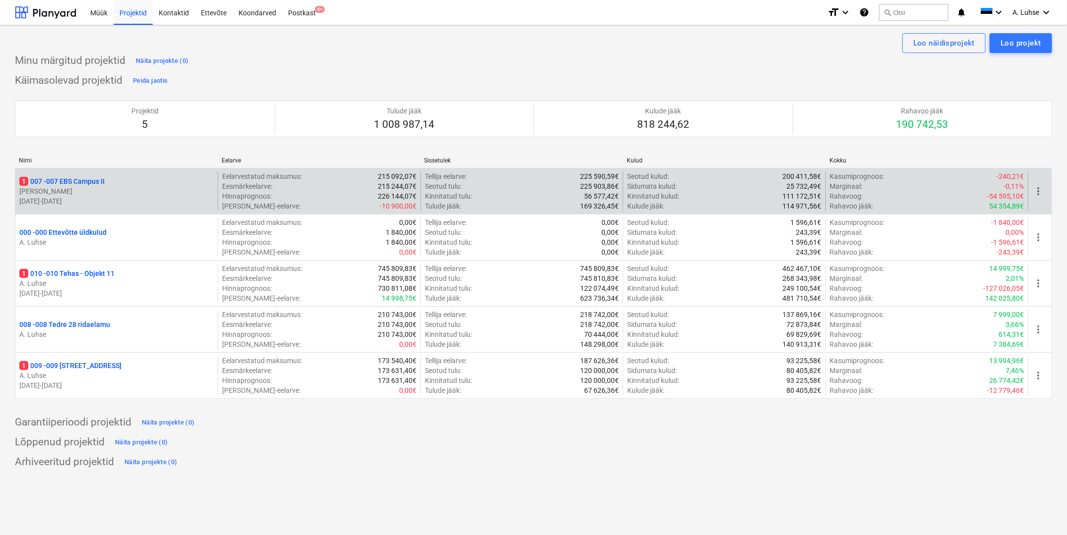
click at [154, 182] on div "1 007 - 007 EBS Campus II" at bounding box center [116, 181] width 194 height 10
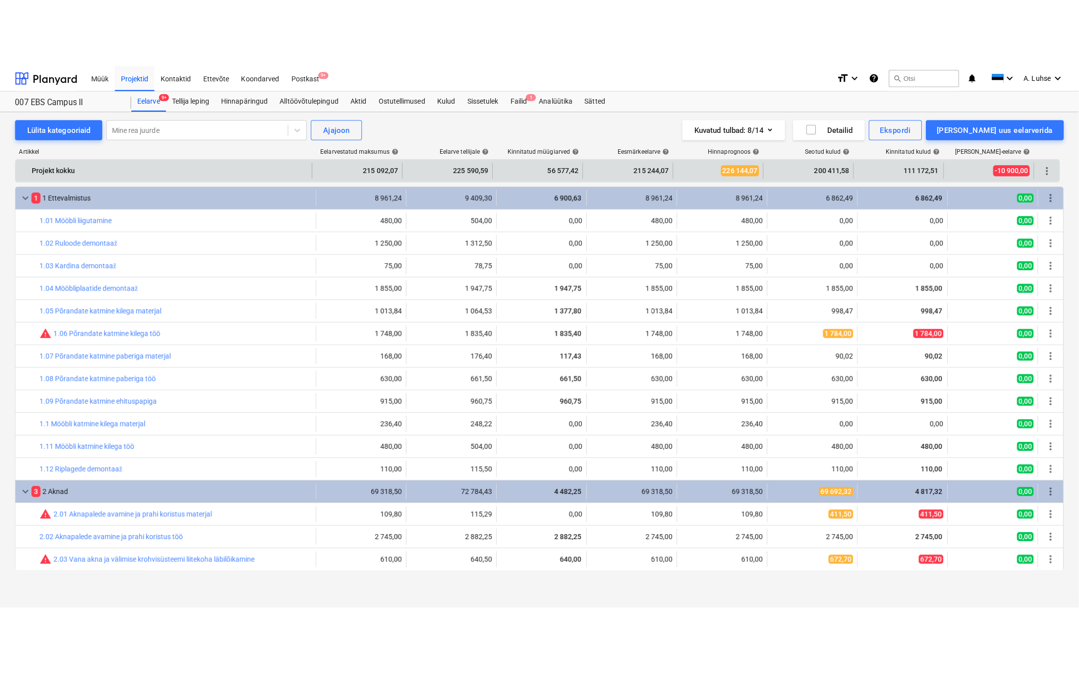
scroll to position [61, 0]
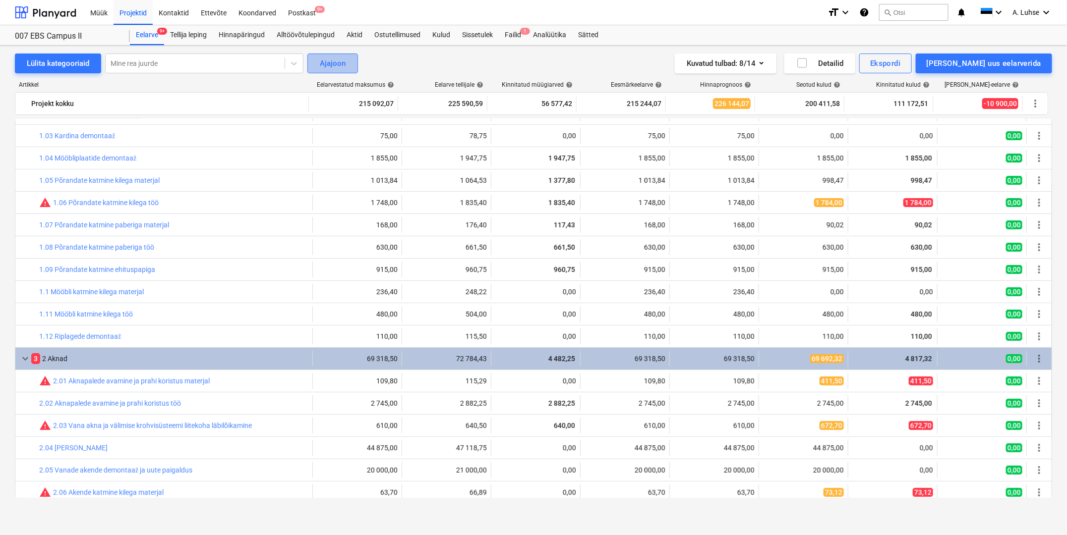
click at [322, 65] on div "Ajajoon" at bounding box center [333, 63] width 26 height 13
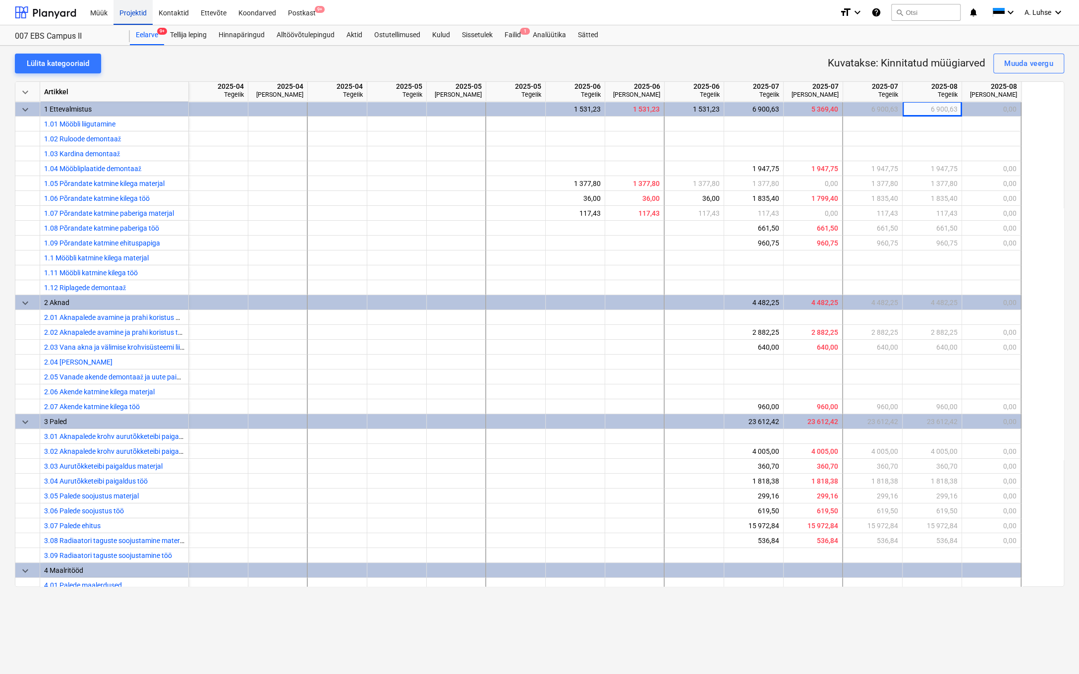
click at [129, 8] on div "Projektid" at bounding box center [133, 12] width 39 height 25
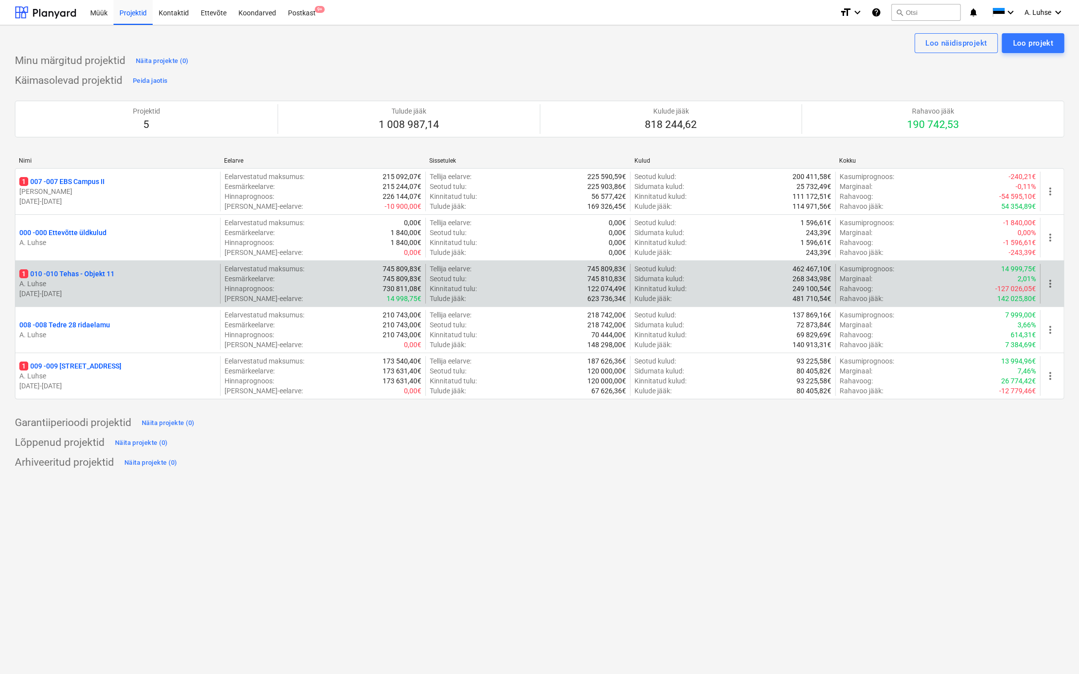
click at [109, 275] on p "1 010 - 010 Tehas - Objekt 11" at bounding box center [66, 274] width 95 height 10
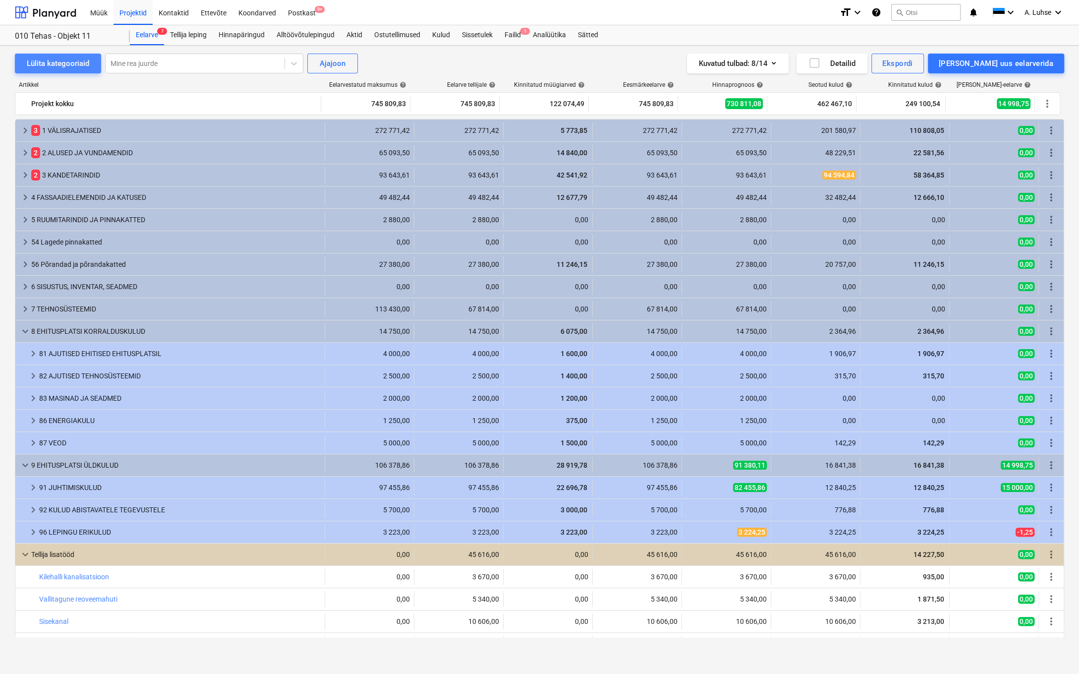
click at [54, 60] on div "Lülita kategooriaid" at bounding box center [58, 63] width 62 height 13
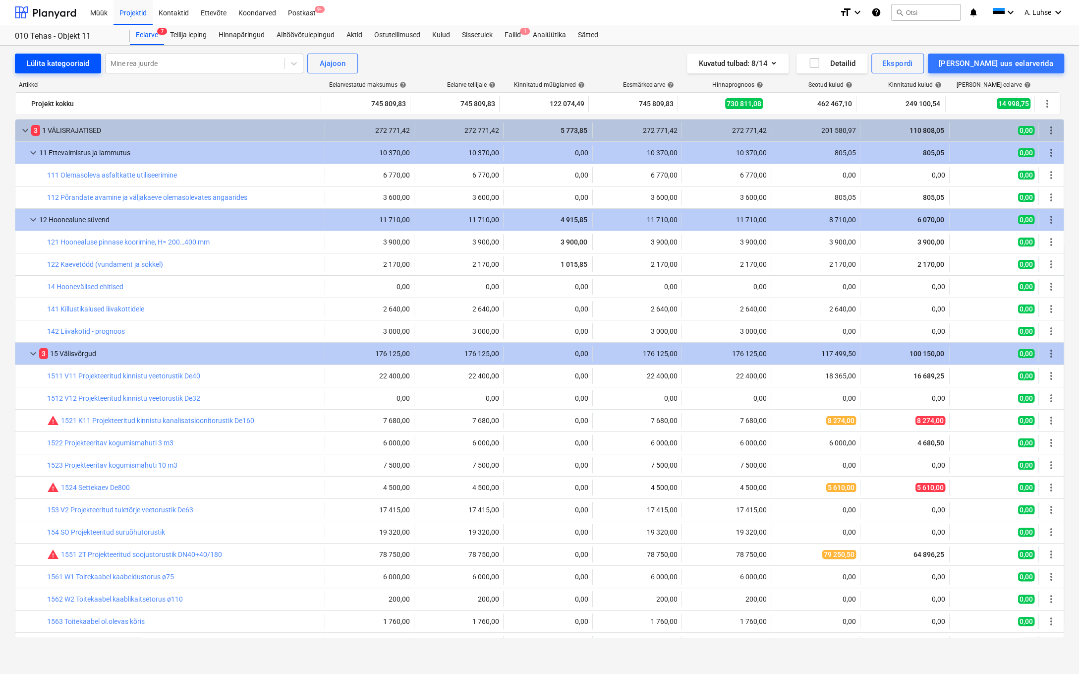
click at [54, 60] on div "Lülita kategooriaid" at bounding box center [58, 63] width 62 height 13
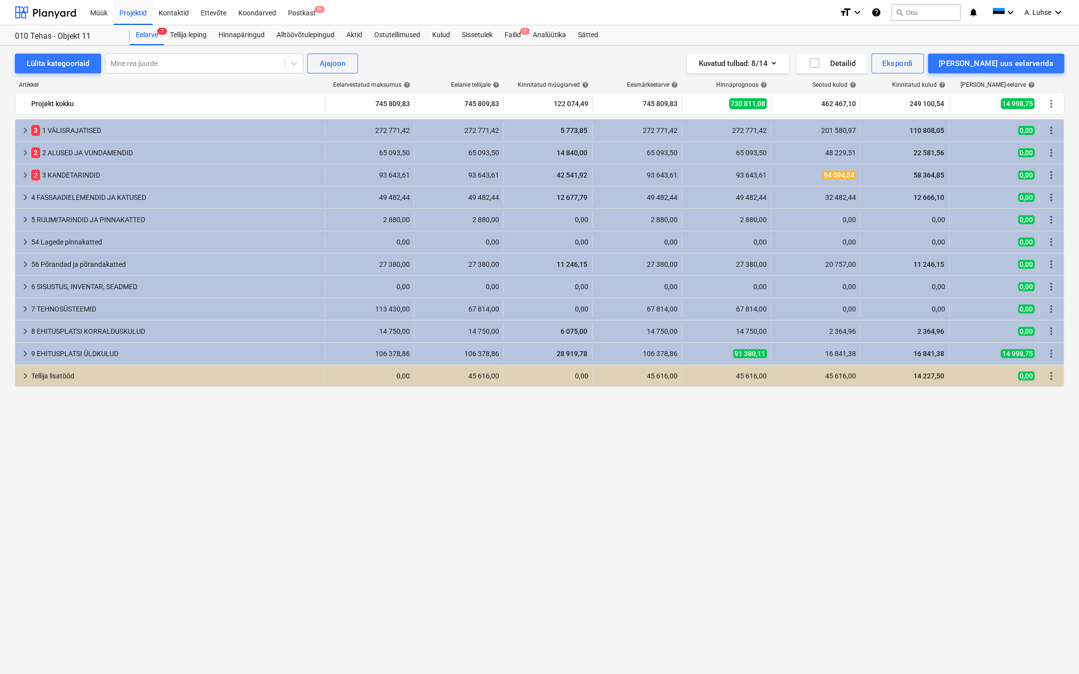
click at [297, 408] on div "keyboard_arrow_right 3 1 VÄLISRAJATISED 272 771,42 272 771,42 5 773,85 272 771,…" at bounding box center [539, 378] width 1049 height 518
click at [337, 57] on div "Ajajoon" at bounding box center [333, 63] width 26 height 13
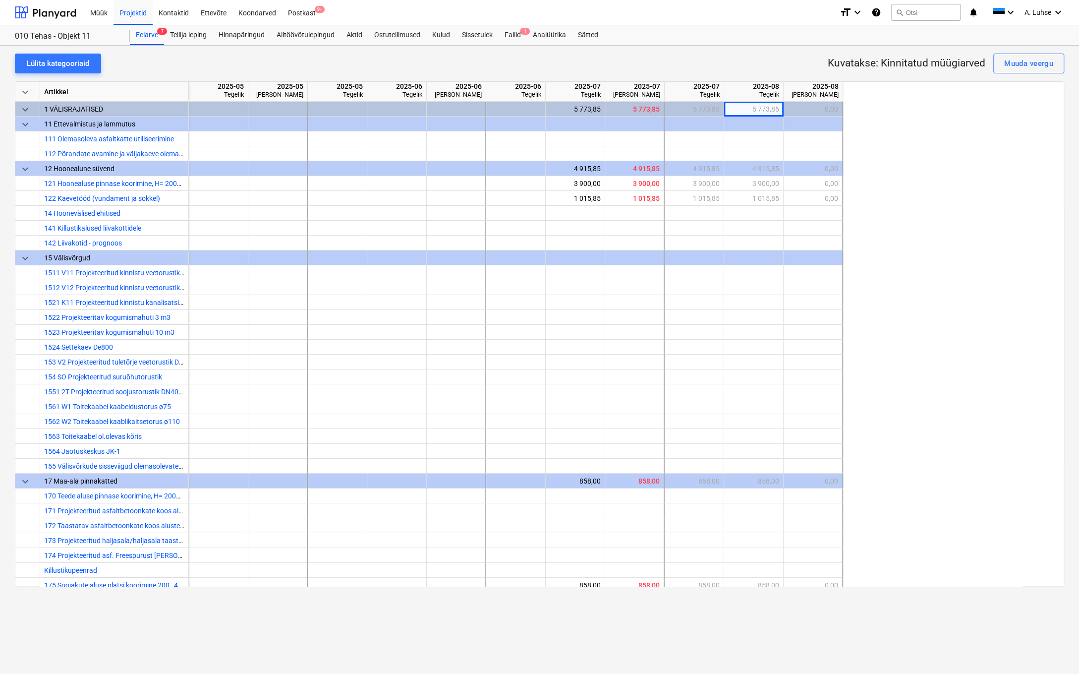
click at [924, 274] on div "keyboard_arrow_down Artikkel 2025-05 [GEOGRAPHIC_DATA] 2025-05 [PERSON_NAME] 20…" at bounding box center [539, 333] width 1049 height 505
click at [954, 62] on div "Muuda veergu" at bounding box center [1028, 63] width 49 height 13
click at [954, 219] on div "Kasumimarginaal" at bounding box center [1014, 215] width 101 height 17
click at [954, 68] on button "Muuda veergu" at bounding box center [1028, 64] width 71 height 20
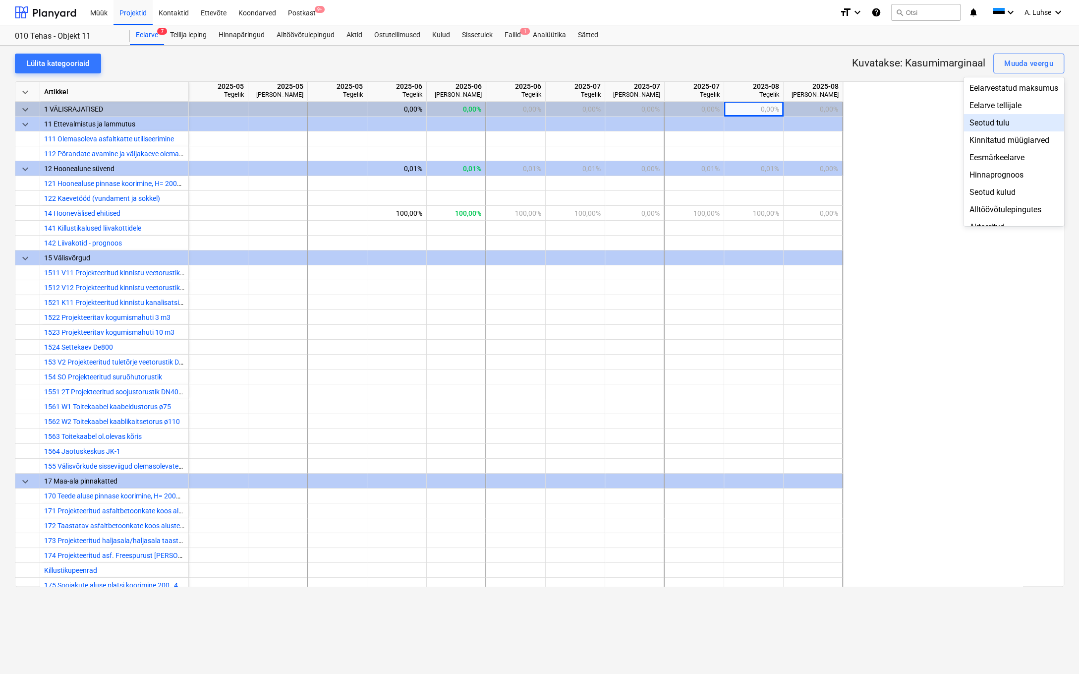
click at [954, 122] on div "Seotud tulu" at bounding box center [1014, 122] width 101 height 17
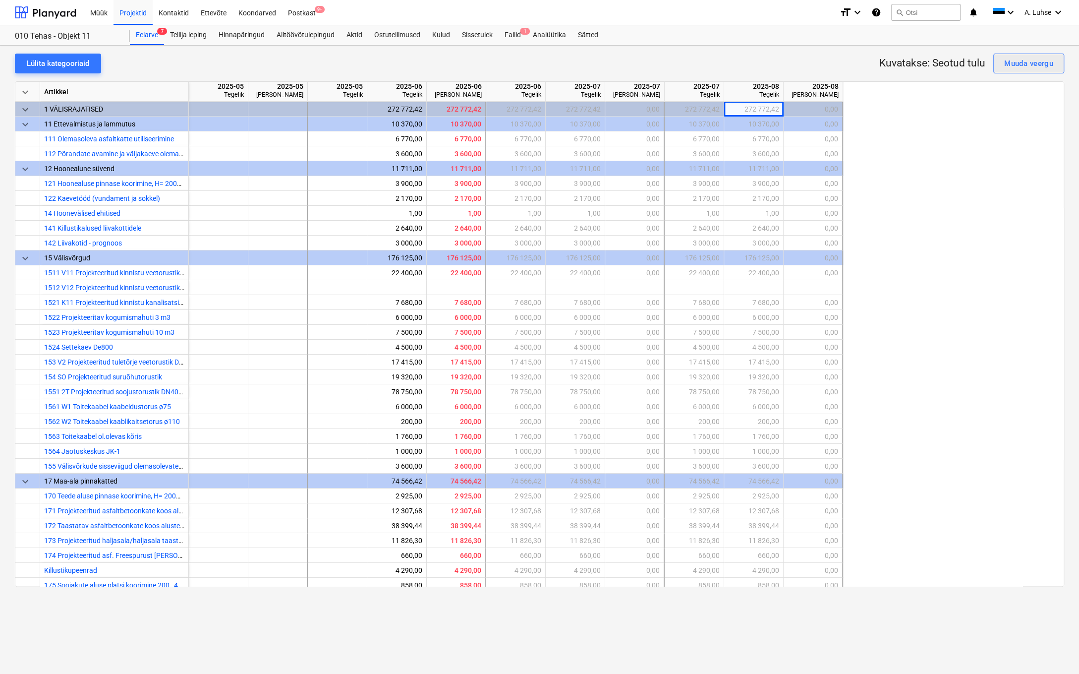
click at [954, 71] on button "Muuda veergu" at bounding box center [1028, 64] width 71 height 20
click at [954, 90] on div "Eelarvestatud maksumus" at bounding box center [1014, 87] width 101 height 17
click at [954, 63] on div "Muuda veergu" at bounding box center [1028, 63] width 49 height 13
click at [954, 144] on div "Kinnitatud müügiarved" at bounding box center [1014, 139] width 101 height 17
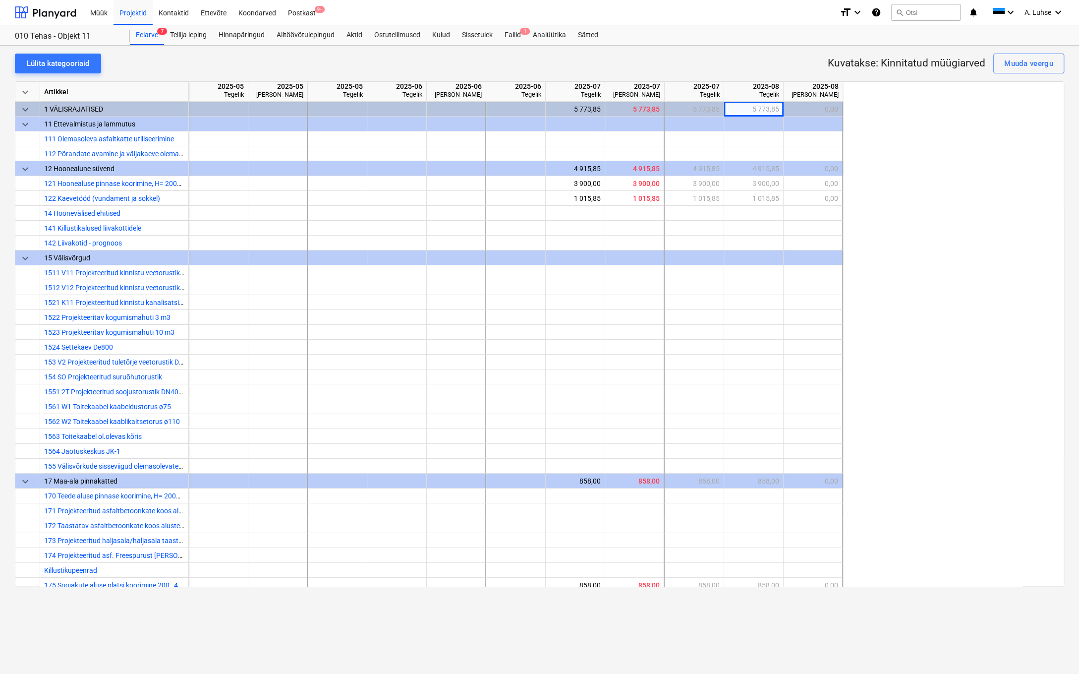
click at [942, 218] on div "keyboard_arrow_down Artikkel 2025-05 [GEOGRAPHIC_DATA] 2025-05 [PERSON_NAME] 20…" at bounding box center [539, 333] width 1049 height 505
click at [954, 61] on div "Muuda veergu" at bounding box center [1028, 63] width 49 height 13
drag, startPoint x: 1024, startPoint y: 122, endPoint x: 1019, endPoint y: 106, distance: 17.2
click at [954, 106] on div "Eelarvestatud maksumus Eelarve tellijale Seotud tulu Kinnitatud müügiarved Eesm…" at bounding box center [1014, 151] width 101 height 149
click at [954, 185] on div "Seotud kulud" at bounding box center [1014, 191] width 101 height 17
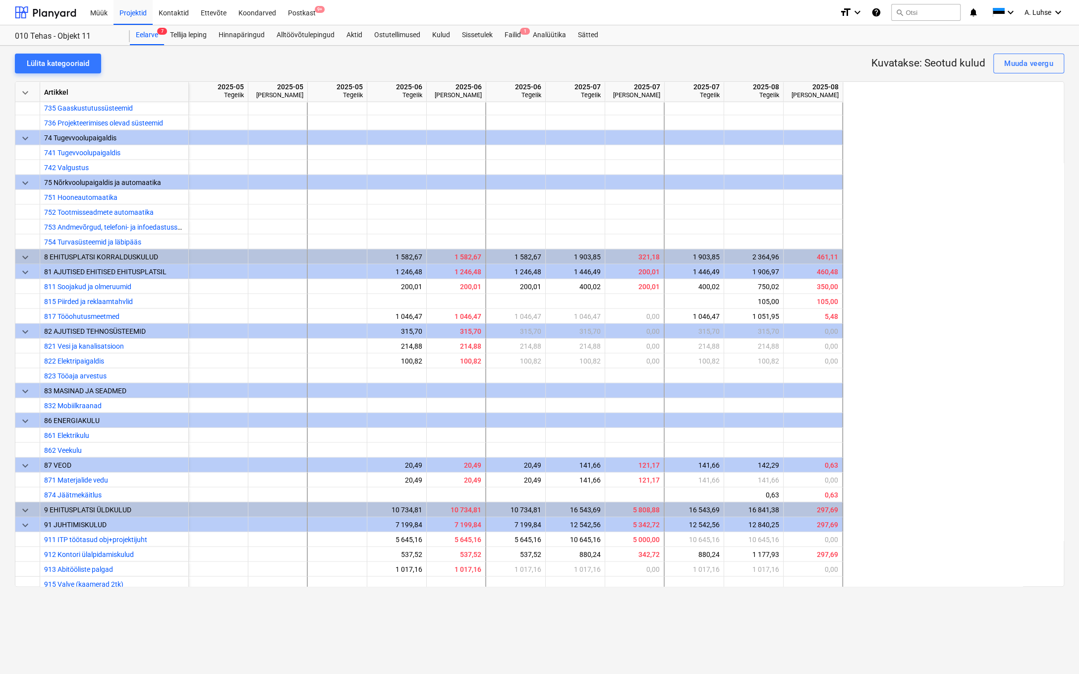
scroll to position [1734, 0]
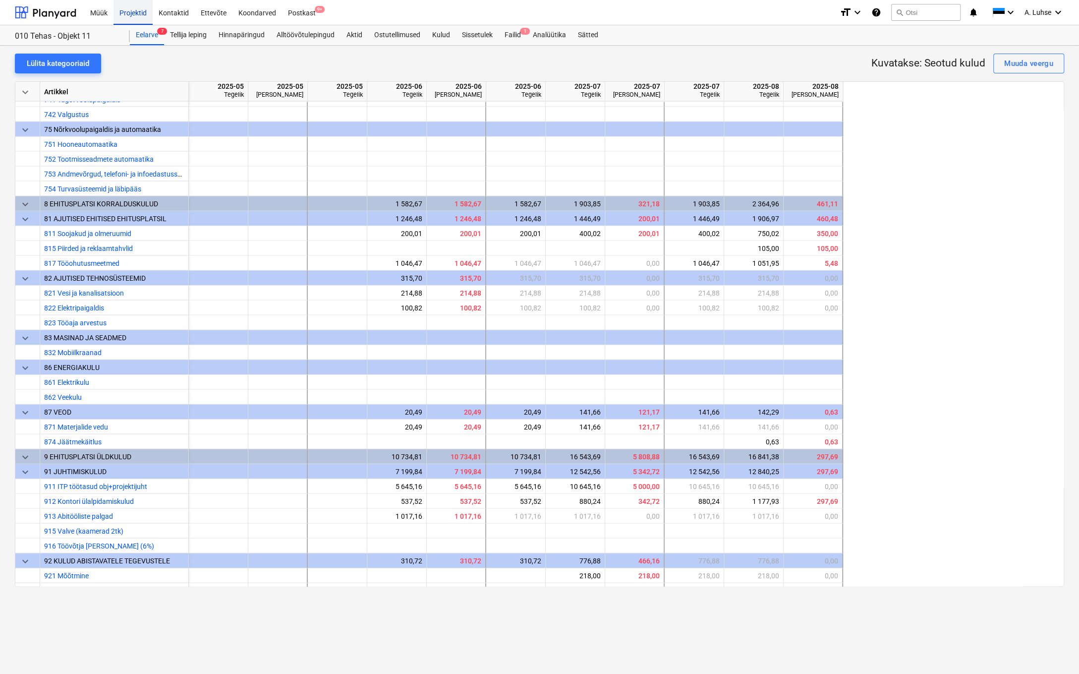
click at [140, 18] on div "Projektid" at bounding box center [133, 12] width 39 height 25
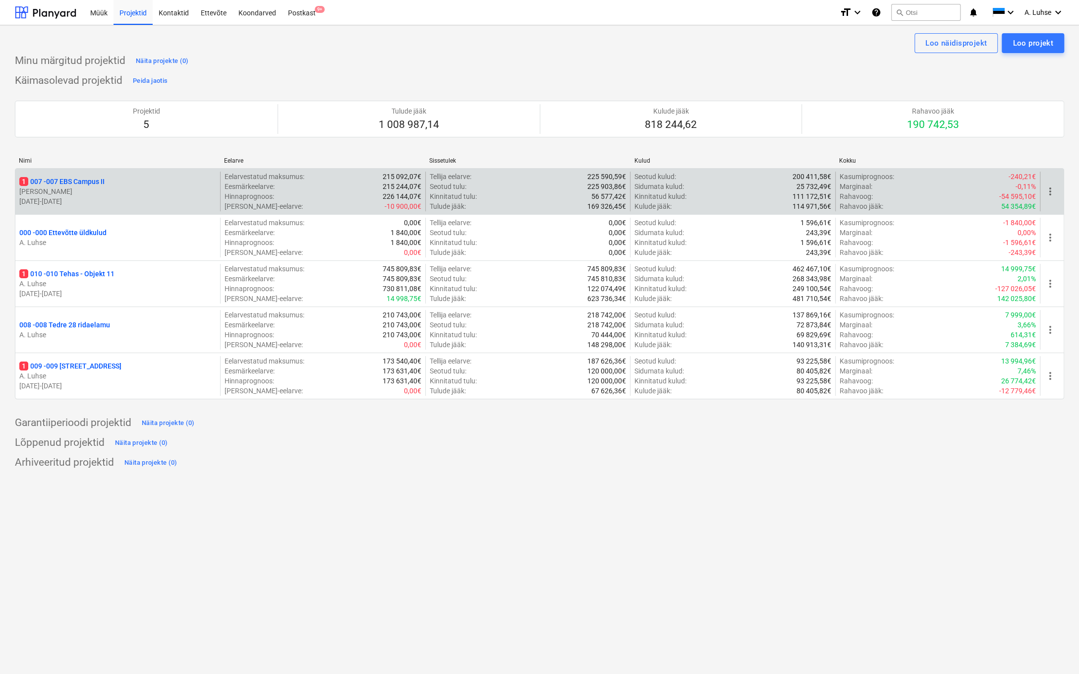
click at [85, 182] on p "1 007 - 007 EBS Campus II" at bounding box center [61, 181] width 85 height 10
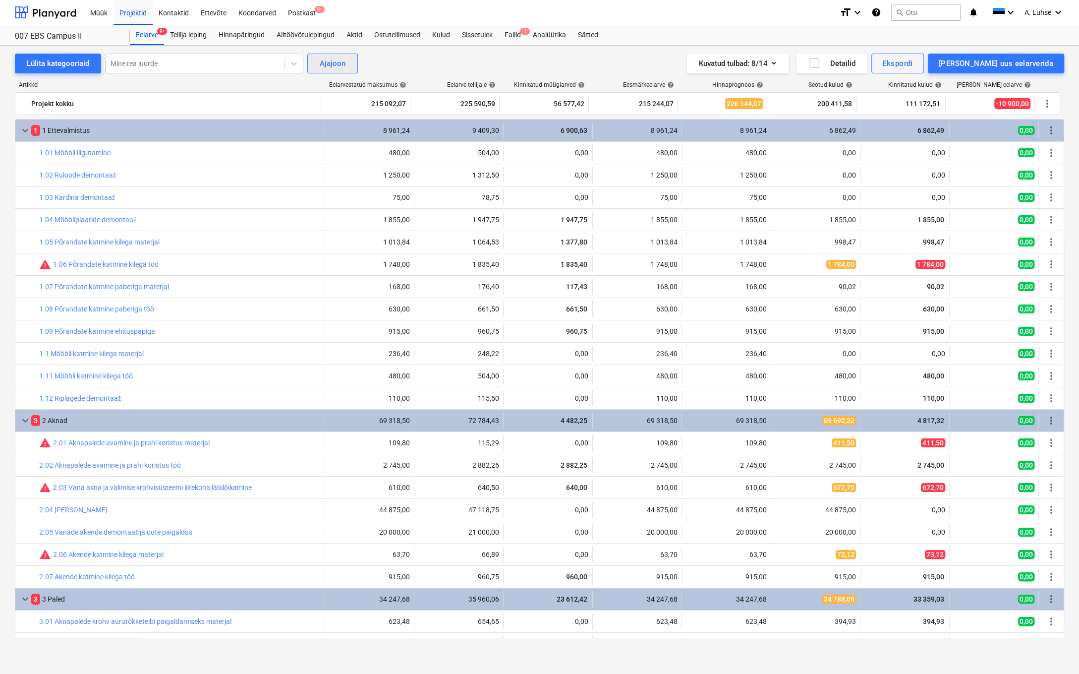
scroll to position [61, 0]
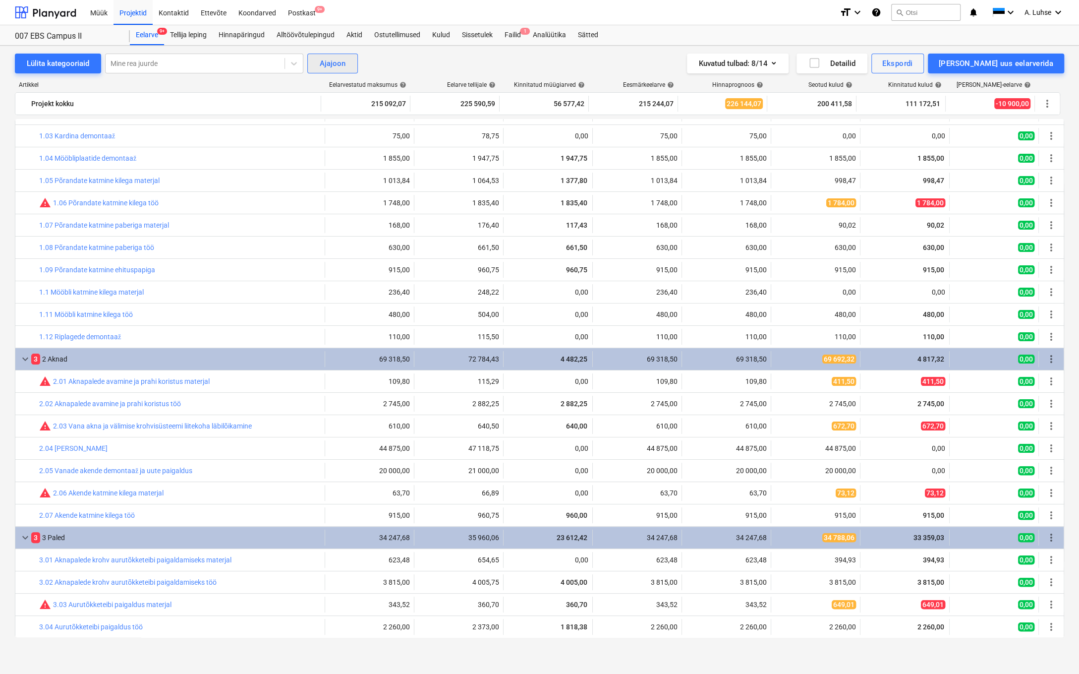
click at [325, 58] on div "Ajajoon" at bounding box center [333, 63] width 26 height 13
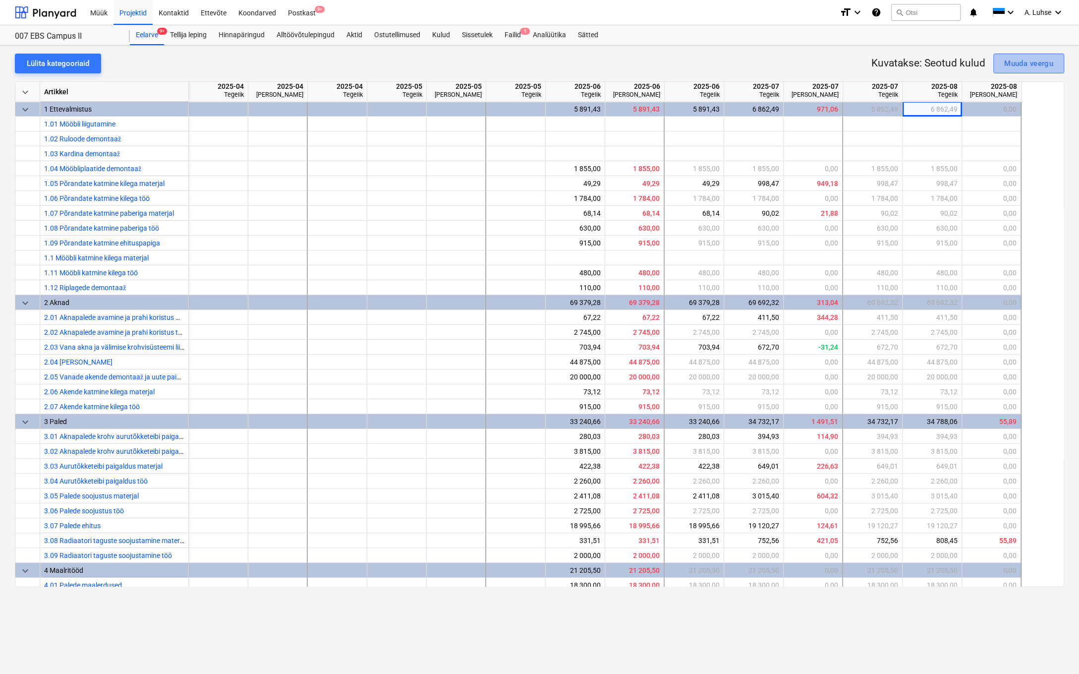
click at [954, 68] on div "Muuda veergu" at bounding box center [1028, 63] width 49 height 13
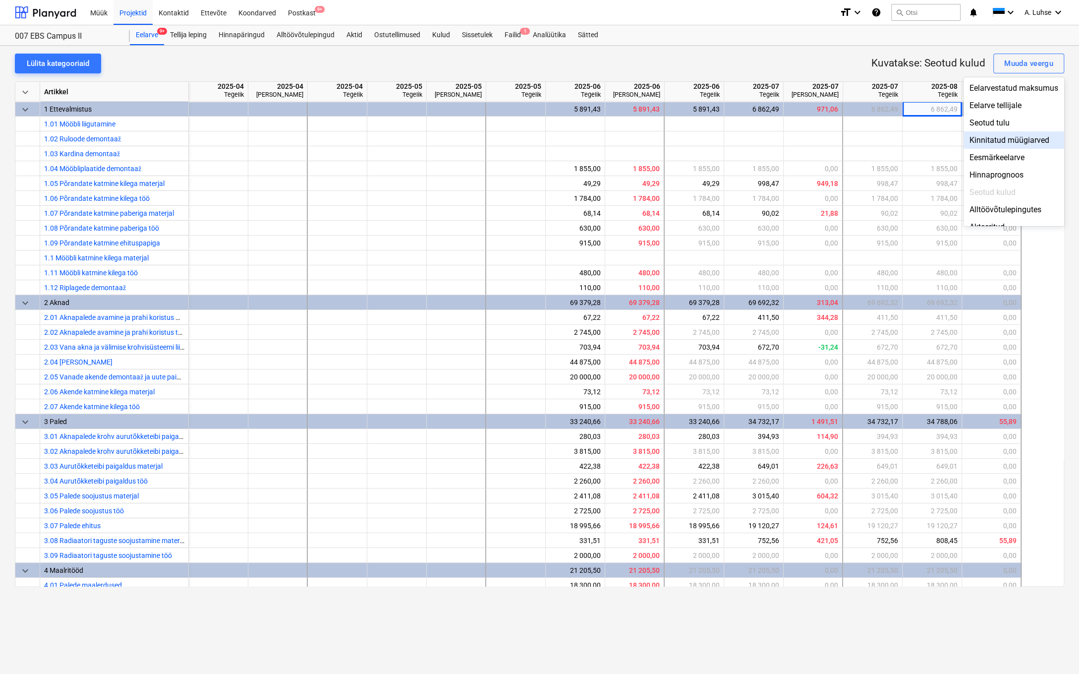
click at [954, 141] on div "Kinnitatud müügiarved" at bounding box center [1014, 139] width 101 height 17
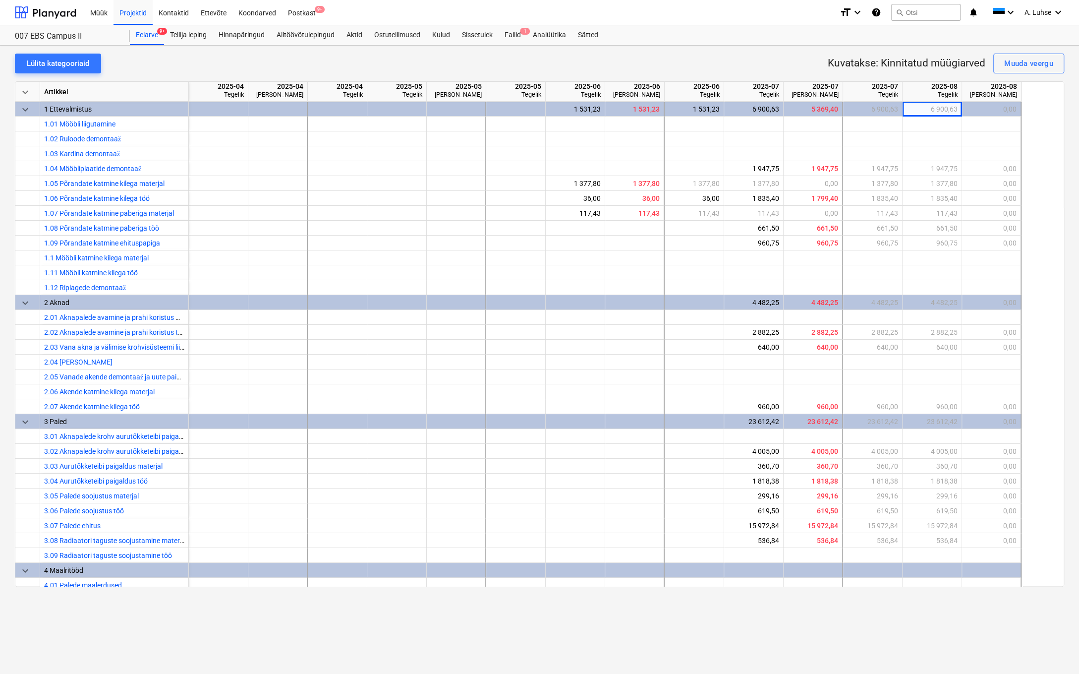
click at [954, 149] on div "keyboard_arrow_down Artikkel 2025-04 [GEOGRAPHIC_DATA] 2025-04 [PERSON_NAME] 20…" at bounding box center [539, 333] width 1049 height 505
click at [795, 535] on html "Müük Projektid Kontaktid Ettevõte Koondarved Postkast 9+ format_size keyboard_a…" at bounding box center [539, 337] width 1079 height 674
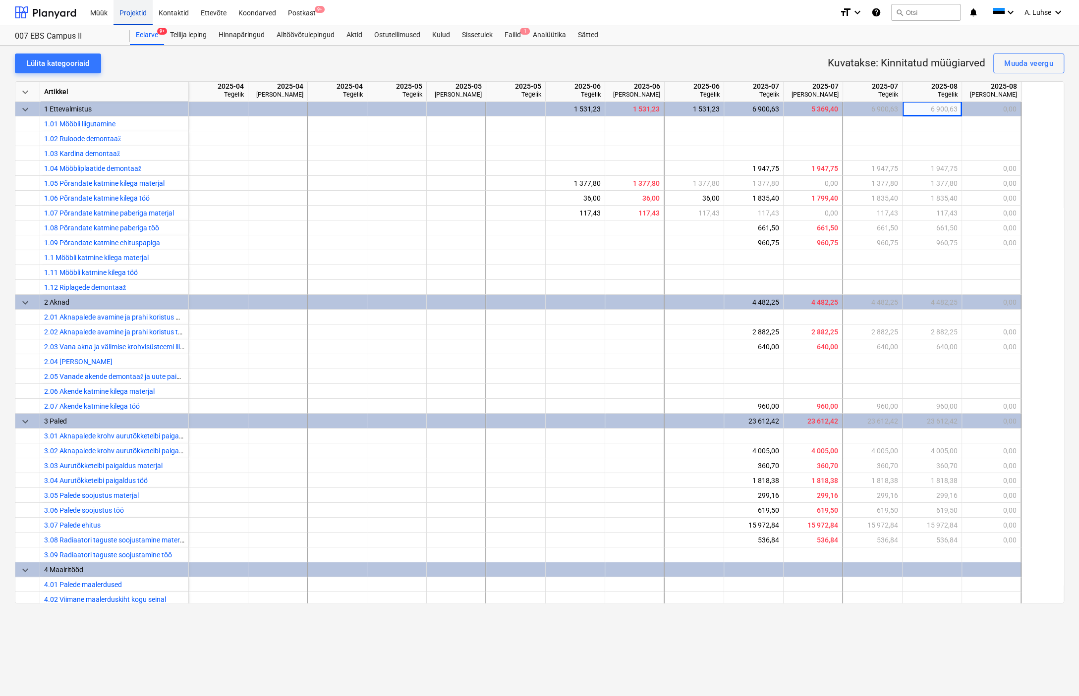
click at [124, 16] on div "Projektid" at bounding box center [133, 12] width 39 height 25
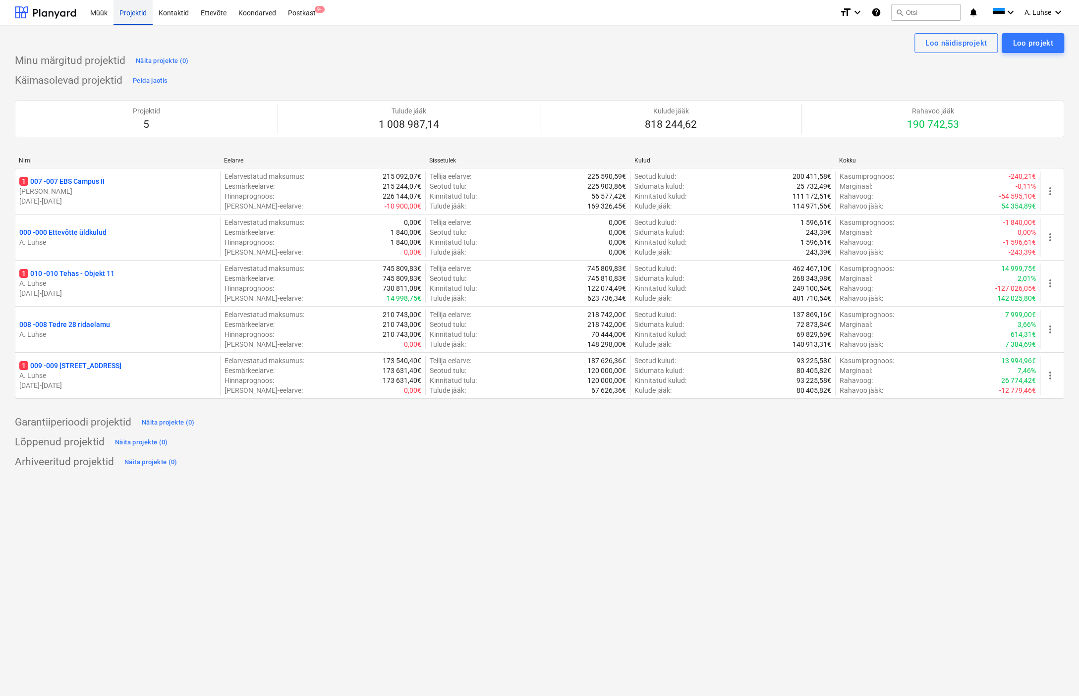
drag, startPoint x: 177, startPoint y: 19, endPoint x: 140, endPoint y: 22, distance: 37.3
click at [177, 19] on div "Kontaktid" at bounding box center [174, 12] width 42 height 25
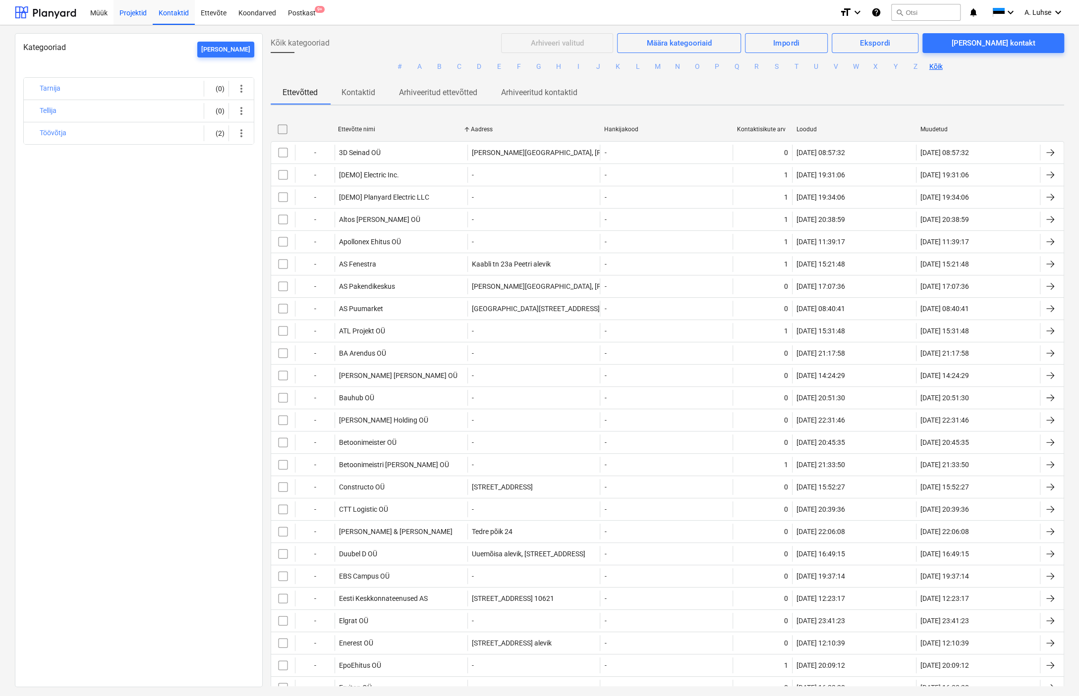
click at [132, 22] on div "Projektid" at bounding box center [133, 12] width 39 height 25
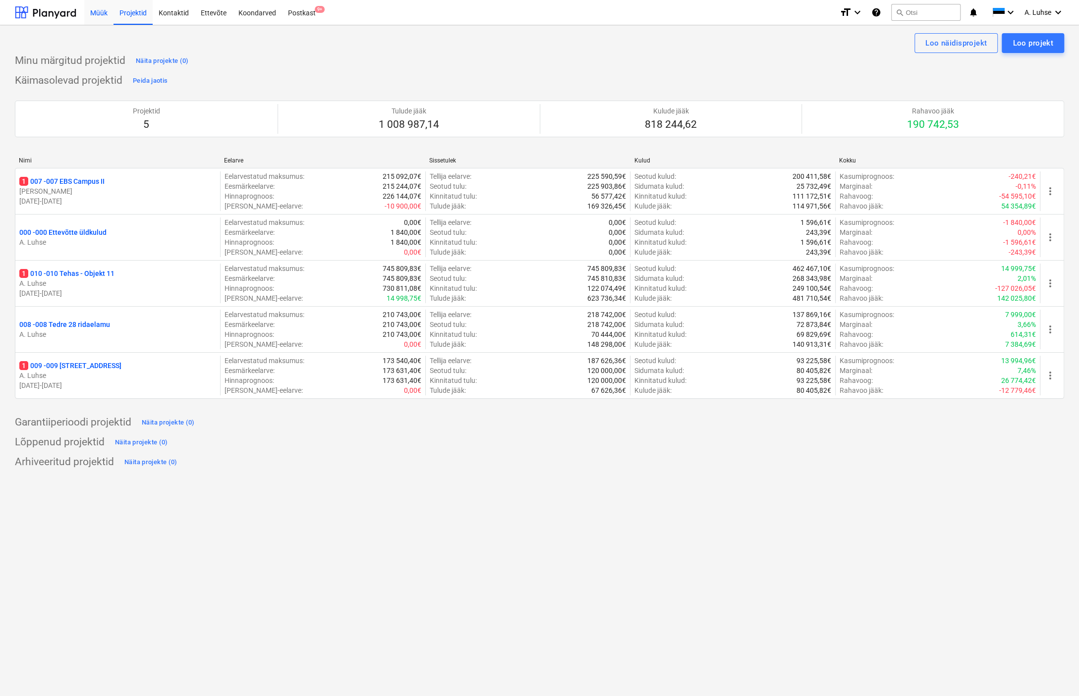
click at [102, 11] on div "Müük" at bounding box center [98, 12] width 29 height 25
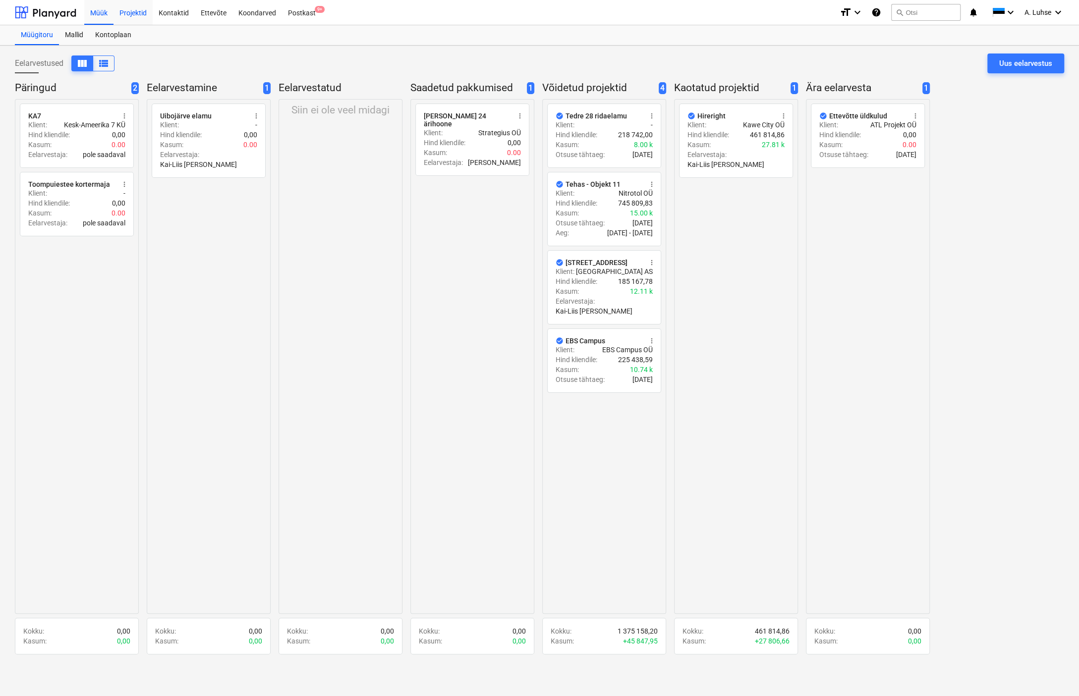
click at [133, 11] on div "Projektid" at bounding box center [133, 12] width 39 height 25
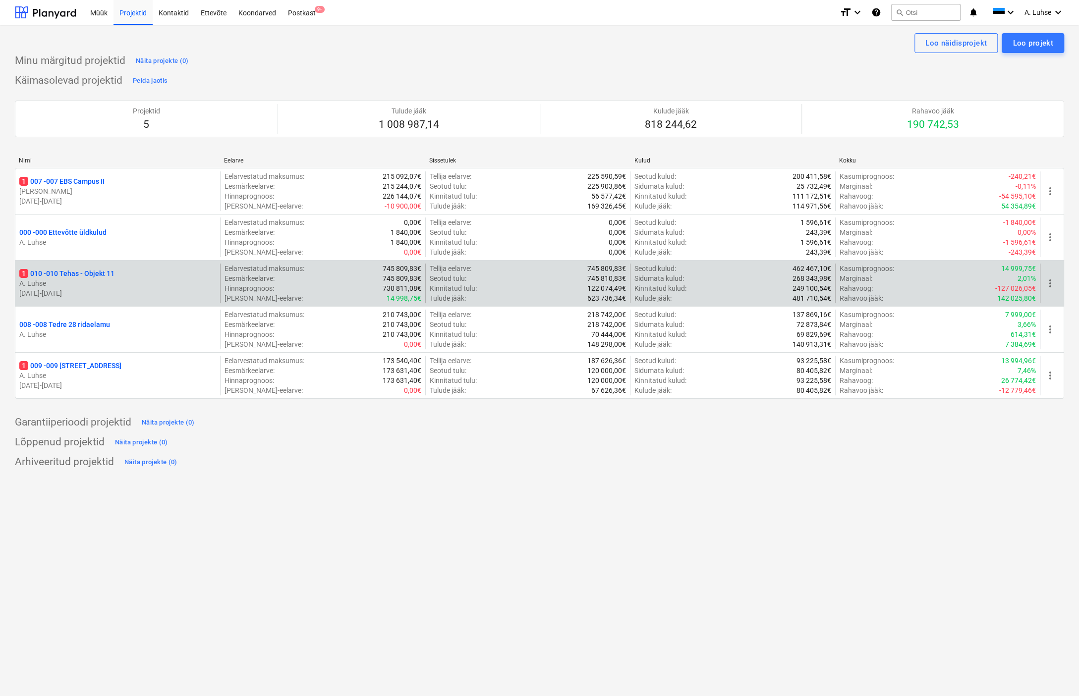
click at [114, 284] on p "A. Luhse" at bounding box center [117, 284] width 197 height 10
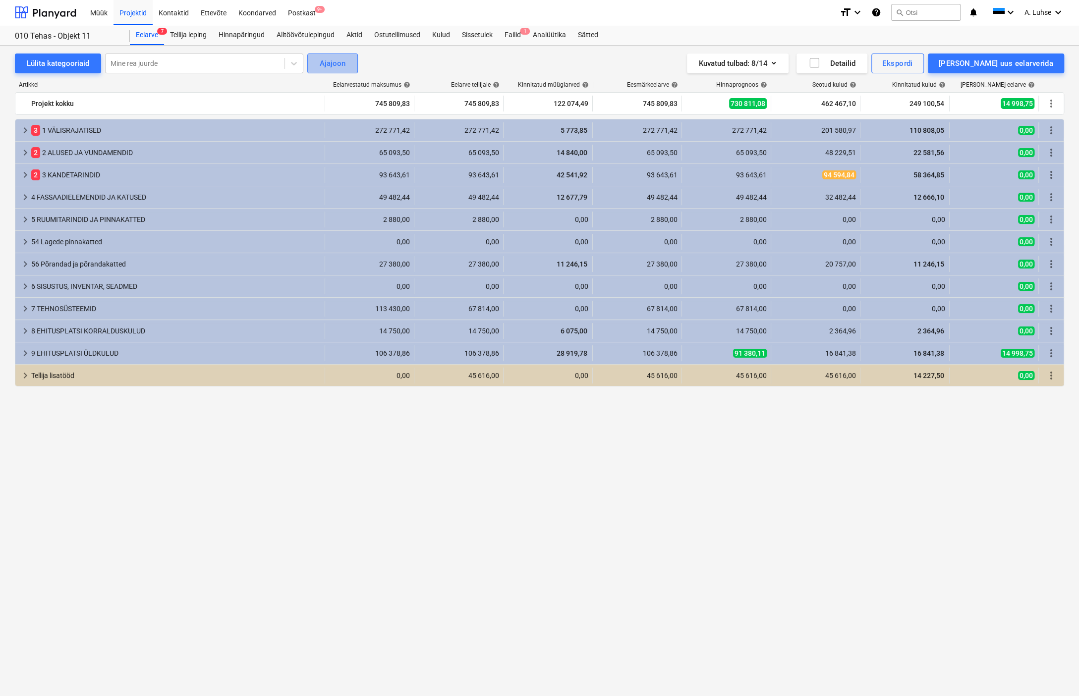
click at [344, 59] on div "Ajajoon" at bounding box center [333, 63] width 26 height 13
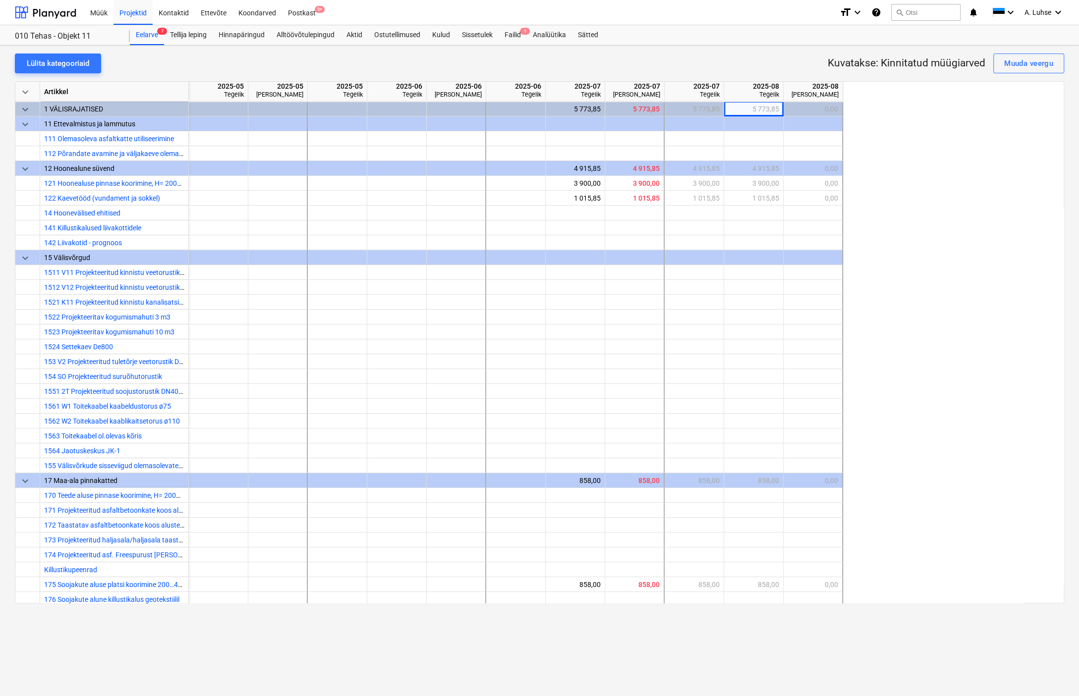
click at [425, 70] on div "Lülita kategooriaid Kuvatakse: Kinnitatud müügiarved Muuda veergu" at bounding box center [539, 64] width 1049 height 20
click at [140, 13] on div "Projektid" at bounding box center [133, 12] width 39 height 25
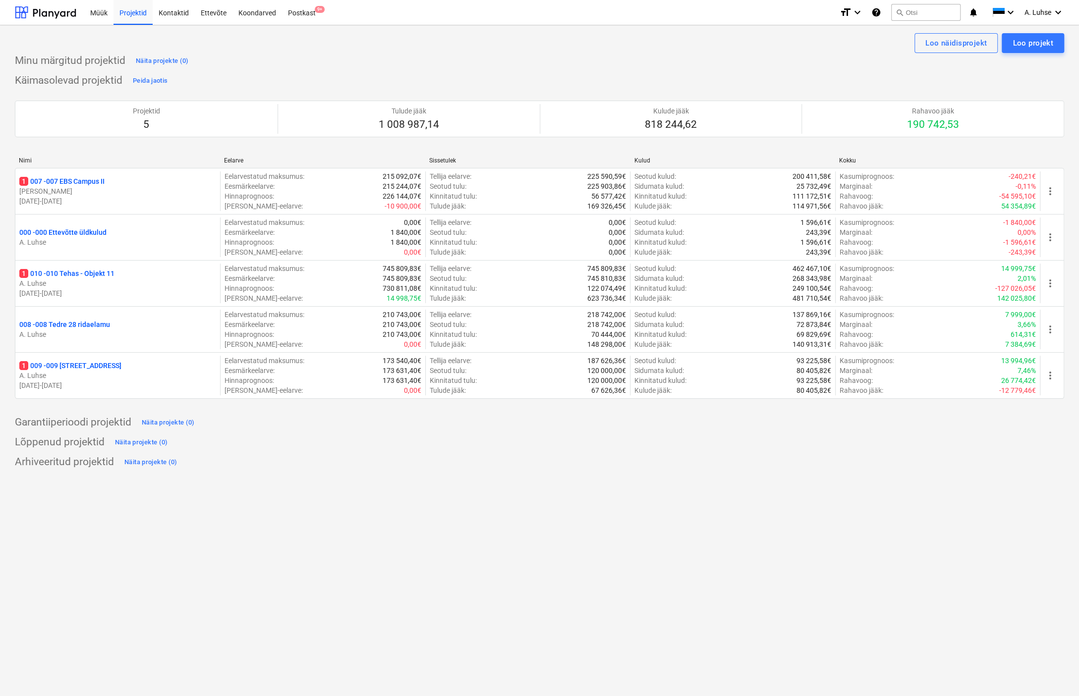
click at [473, 422] on div "Garantiiperioodi projektid Näita projekte (0)" at bounding box center [539, 423] width 1049 height 16
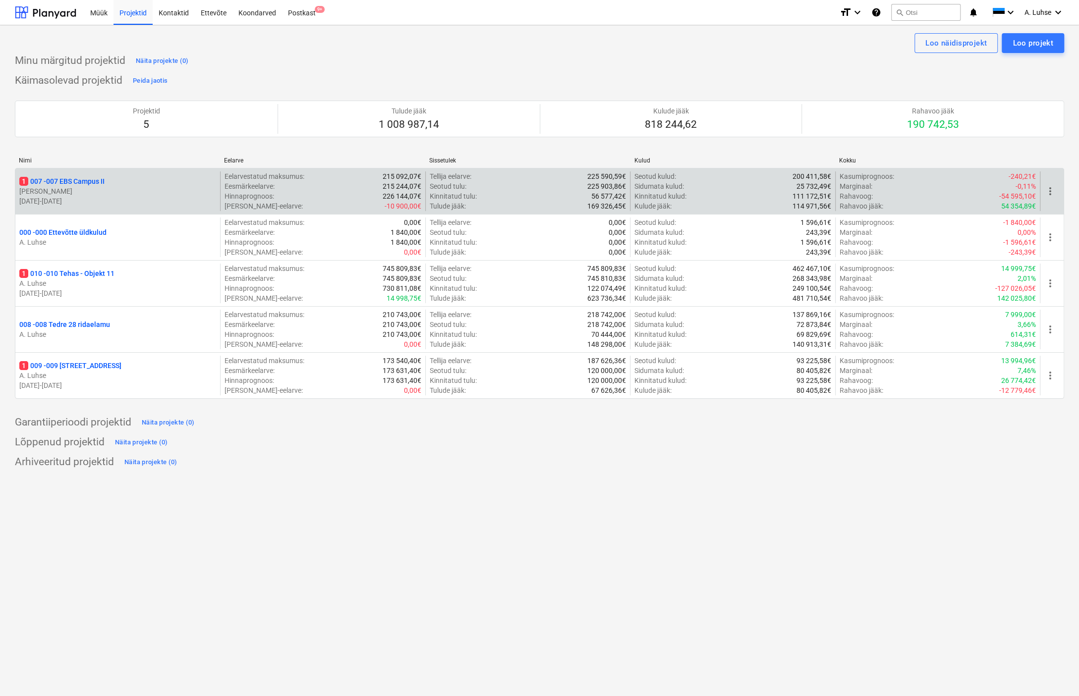
click at [94, 180] on p "1 007 - 007 EBS Campus II" at bounding box center [61, 181] width 85 height 10
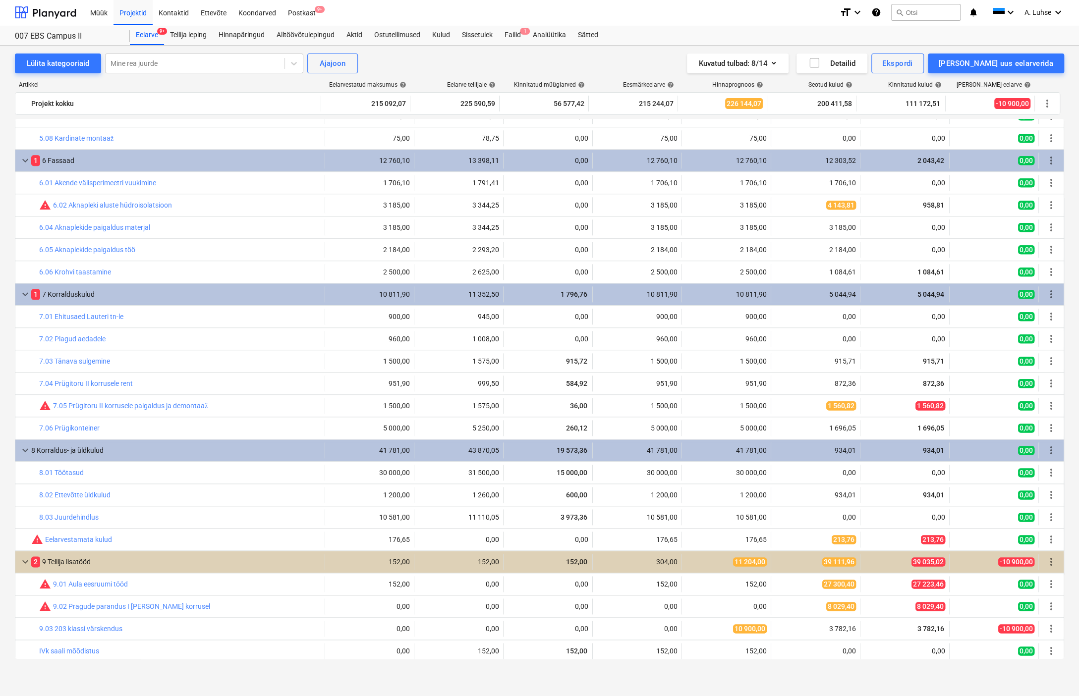
scroll to position [954, 0]
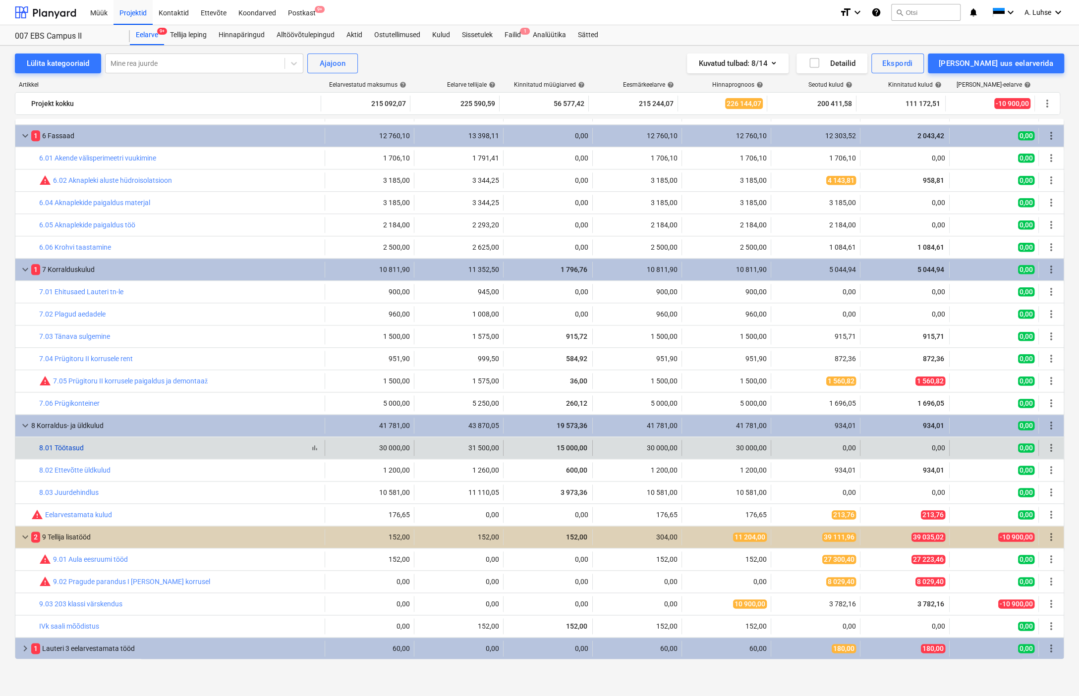
click at [63, 445] on link "8.01 Töötasud" at bounding box center [61, 448] width 45 height 8
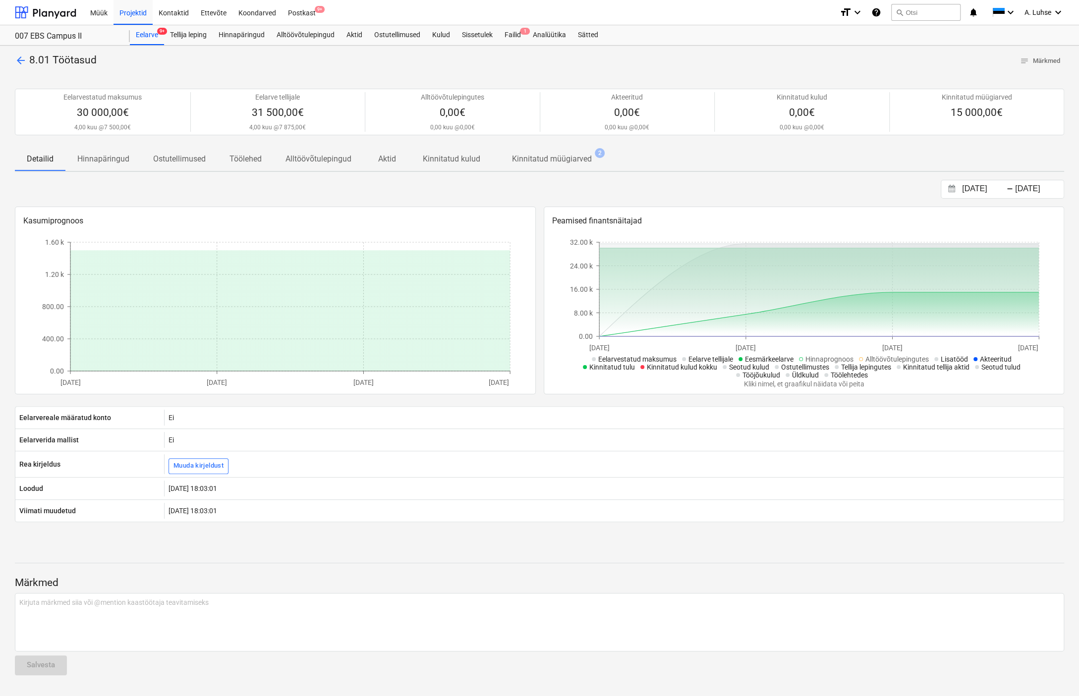
click at [400, 184] on div "[DATE] Press the down arrow key to interact with the calendar and select a date…" at bounding box center [539, 189] width 1049 height 19
click at [547, 160] on p "Kinnitatud müügiarved" at bounding box center [552, 159] width 80 height 12
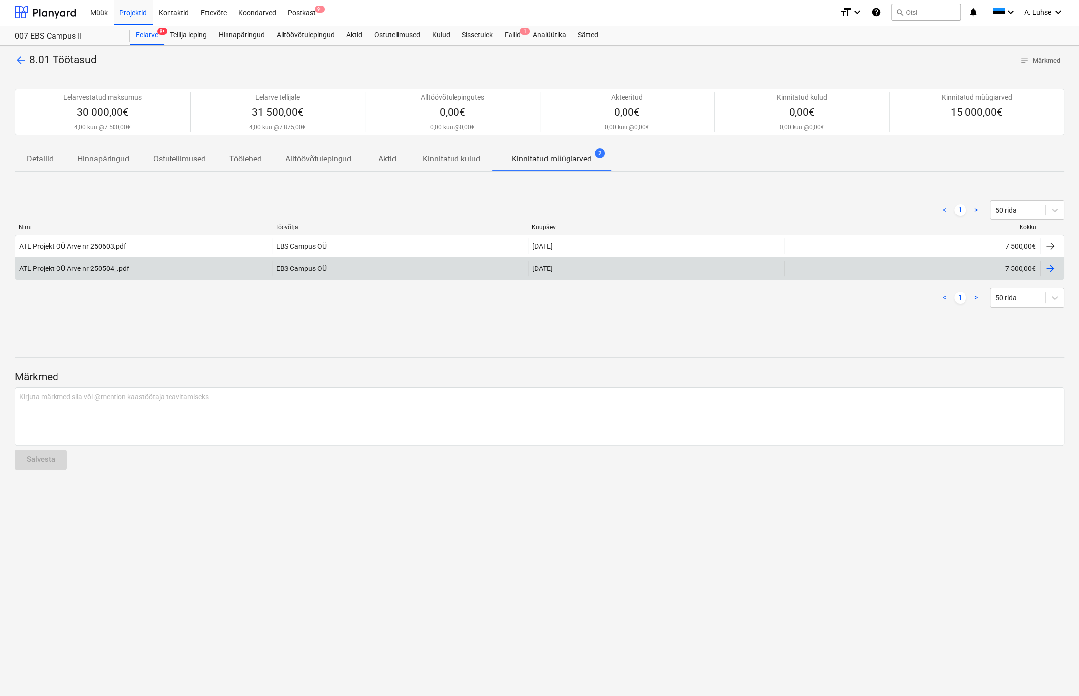
click at [172, 273] on div "ATL Projekt OÜ Arve nr 250504_.pdf" at bounding box center [143, 269] width 256 height 16
